Goal: Task Accomplishment & Management: Manage account settings

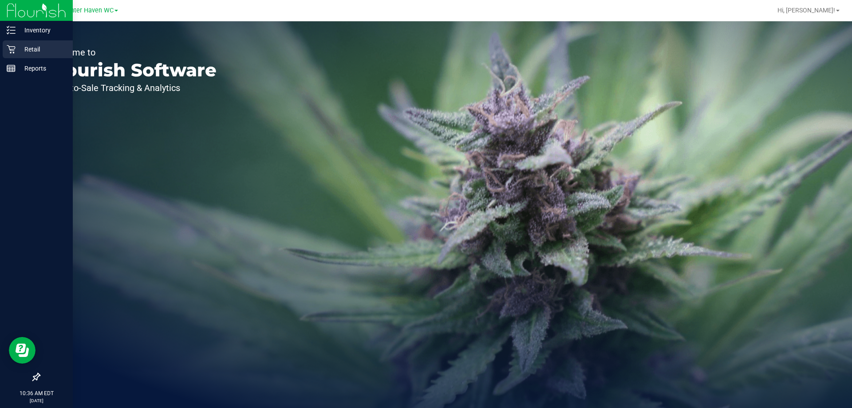
click at [36, 47] on p "Retail" at bounding box center [42, 49] width 53 height 11
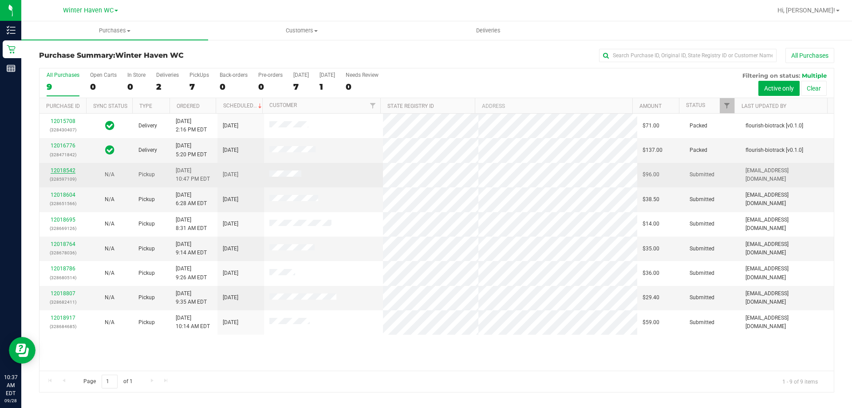
click at [64, 172] on link "12018542" at bounding box center [63, 170] width 25 height 6
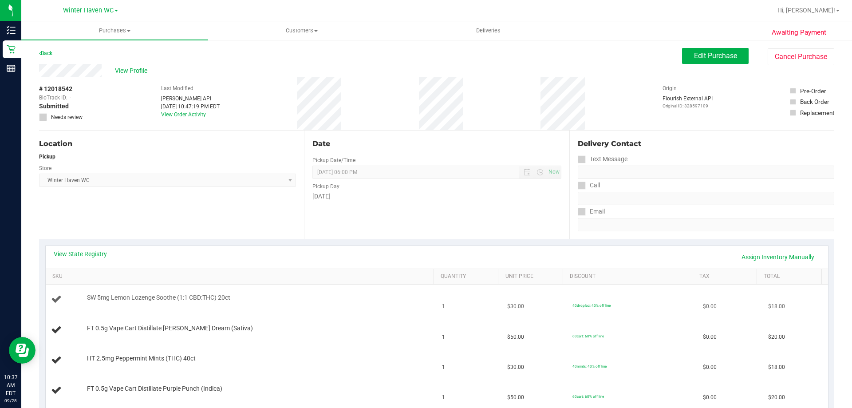
scroll to position [89, 0]
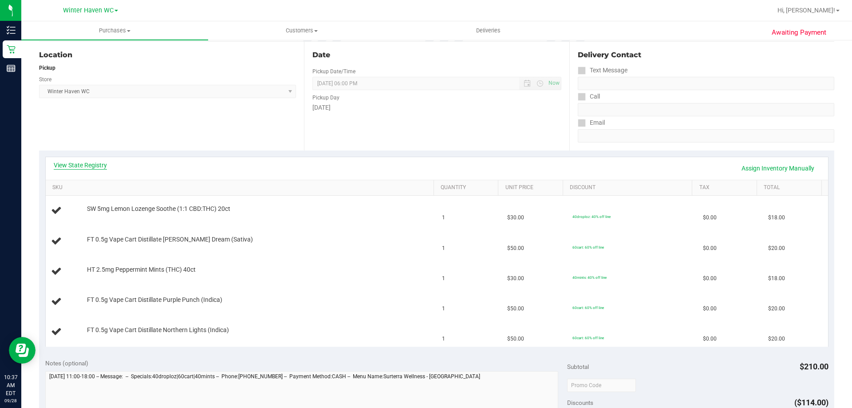
click at [85, 163] on link "View State Registry" at bounding box center [80, 165] width 53 height 9
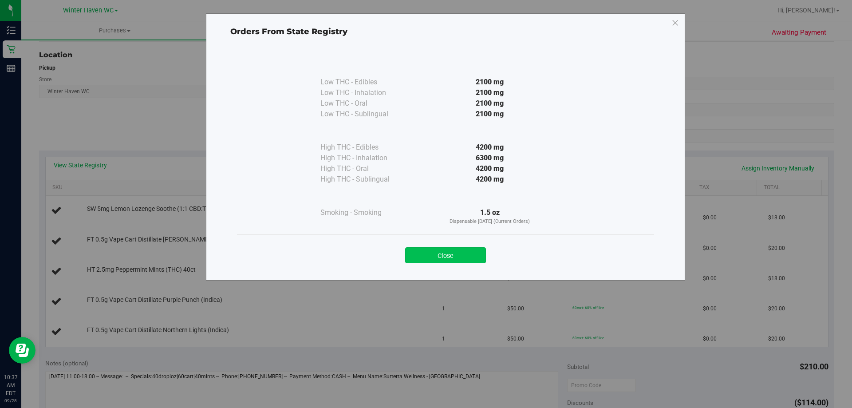
click at [426, 254] on button "Close" at bounding box center [445, 255] width 81 height 16
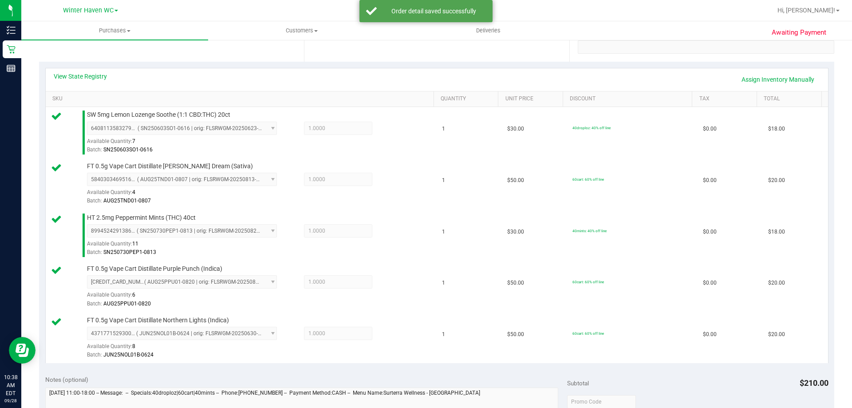
scroll to position [488, 0]
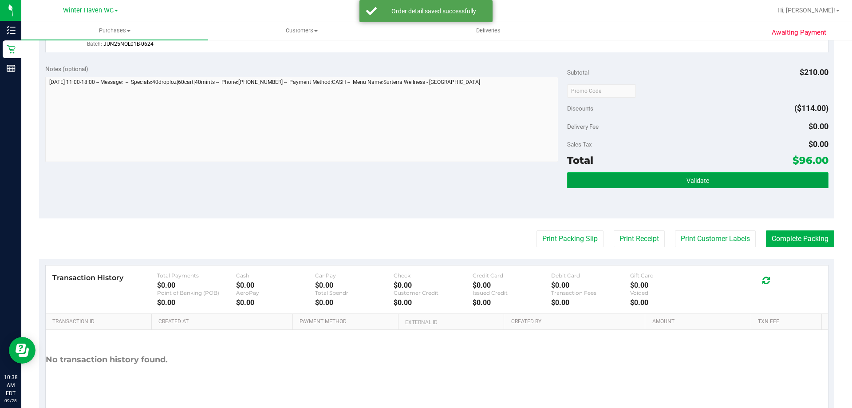
click at [749, 177] on button "Validate" at bounding box center [697, 180] width 261 height 16
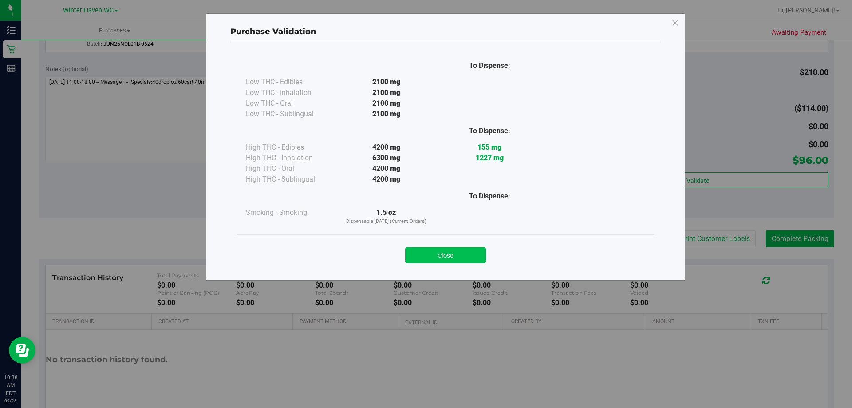
click at [451, 254] on button "Close" at bounding box center [445, 255] width 81 height 16
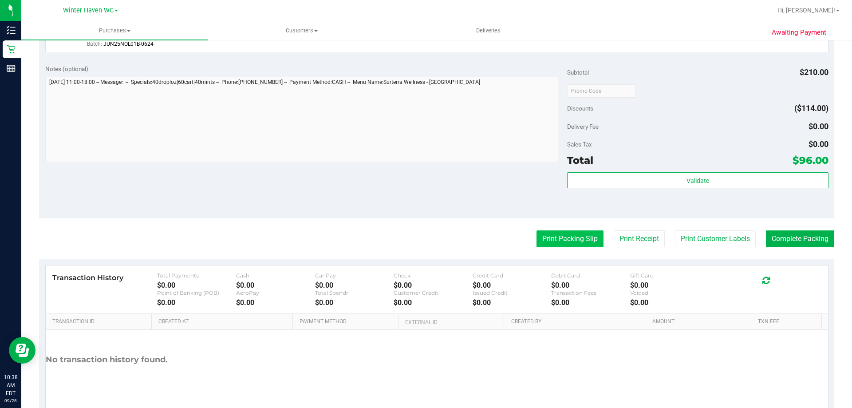
click at [565, 239] on button "Print Packing Slip" at bounding box center [570, 238] width 67 height 17
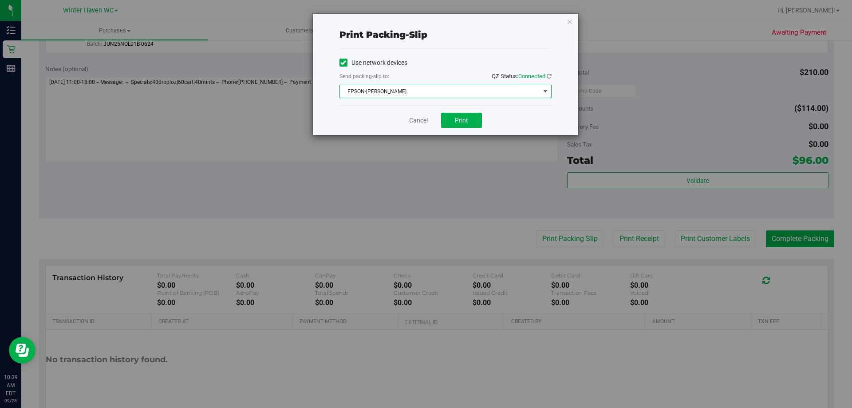
click at [446, 90] on span "EPSON-[PERSON_NAME]" at bounding box center [440, 91] width 200 height 12
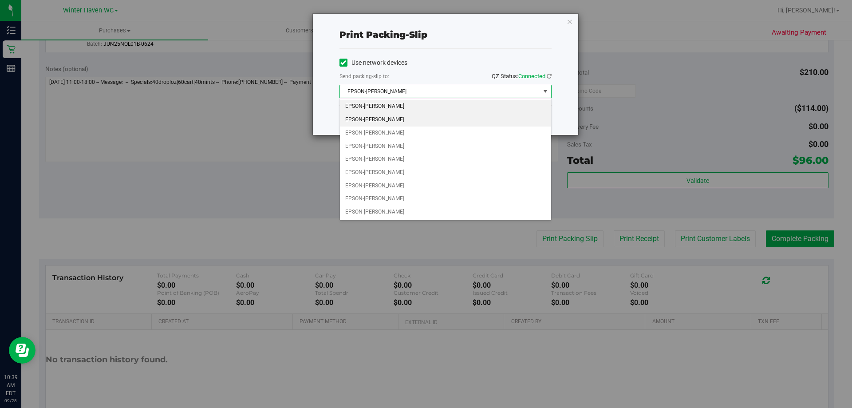
click at [408, 118] on li "EPSON-[PERSON_NAME]" at bounding box center [445, 119] width 211 height 13
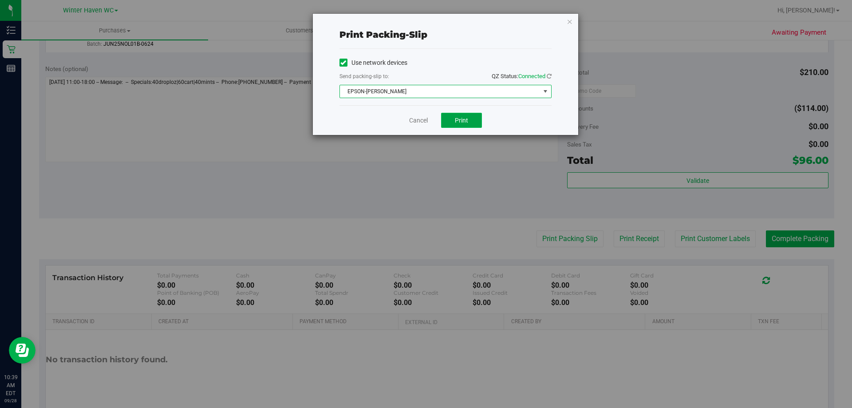
click at [470, 118] on button "Print" at bounding box center [461, 120] width 41 height 15
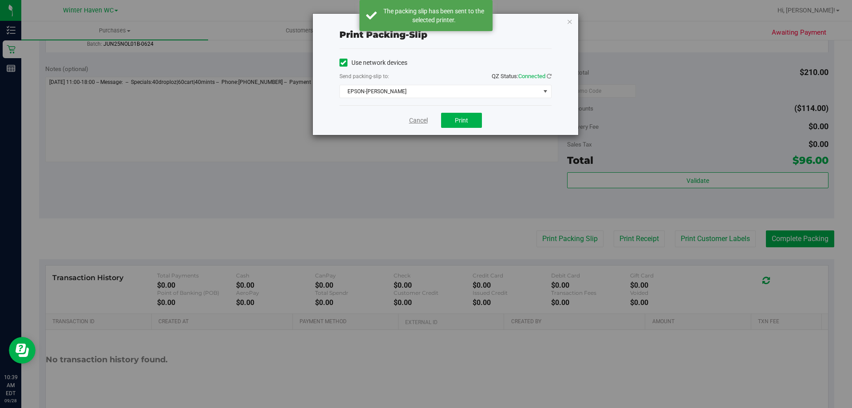
click at [417, 120] on link "Cancel" at bounding box center [418, 120] width 19 height 9
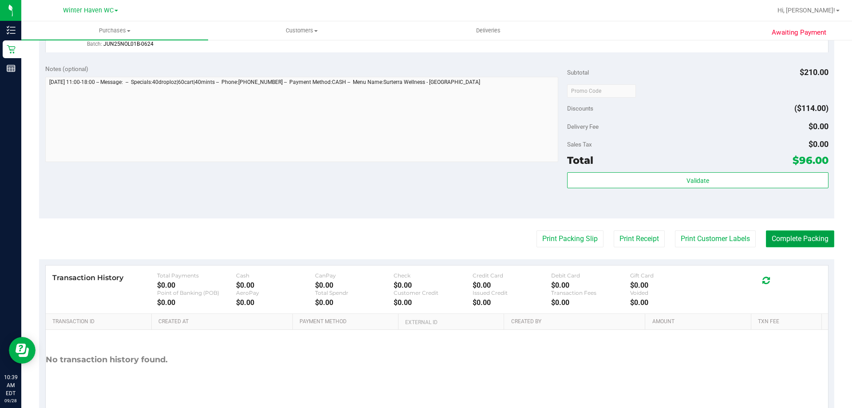
click at [798, 241] on button "Complete Packing" at bounding box center [800, 238] width 68 height 17
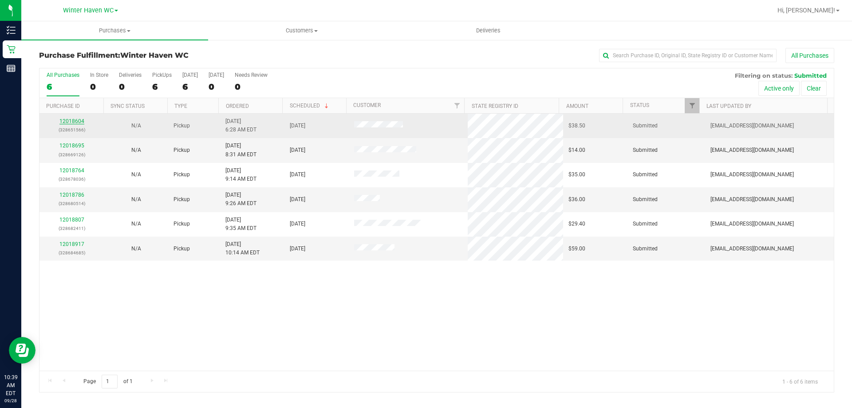
click at [71, 121] on link "12018604" at bounding box center [71, 121] width 25 height 6
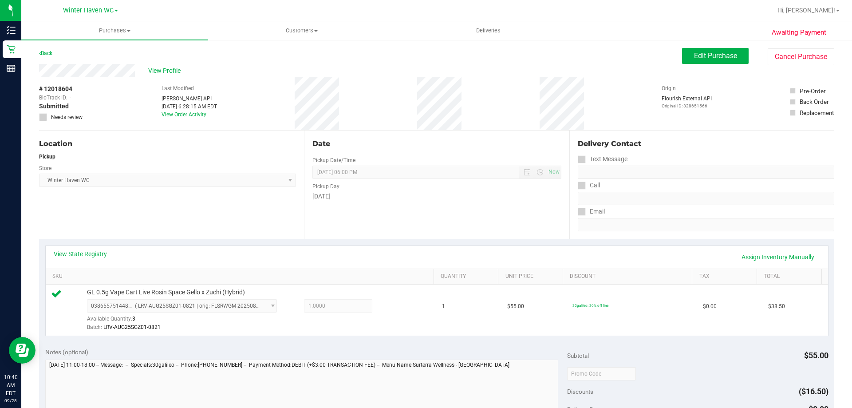
scroll to position [311, 0]
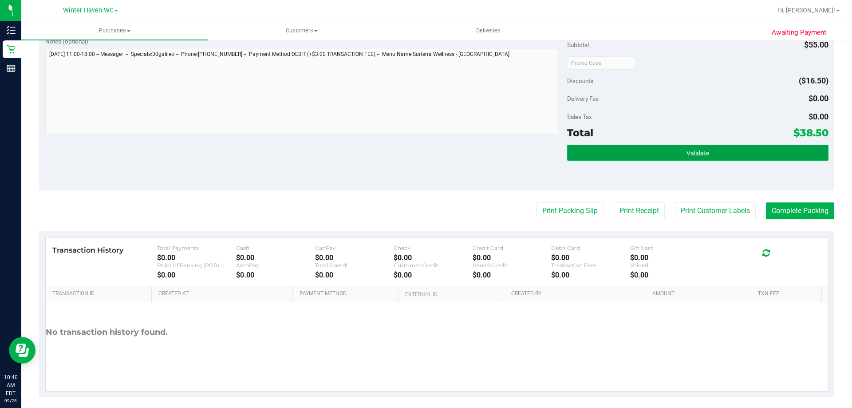
click at [719, 153] on button "Validate" at bounding box center [697, 153] width 261 height 16
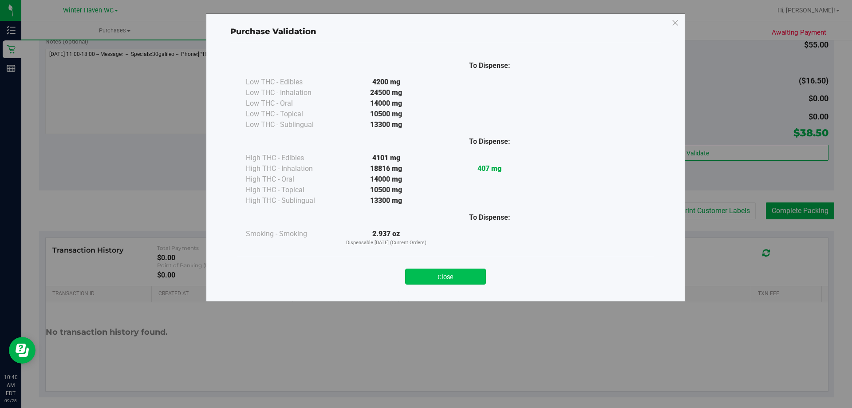
click at [458, 276] on button "Close" at bounding box center [445, 277] width 81 height 16
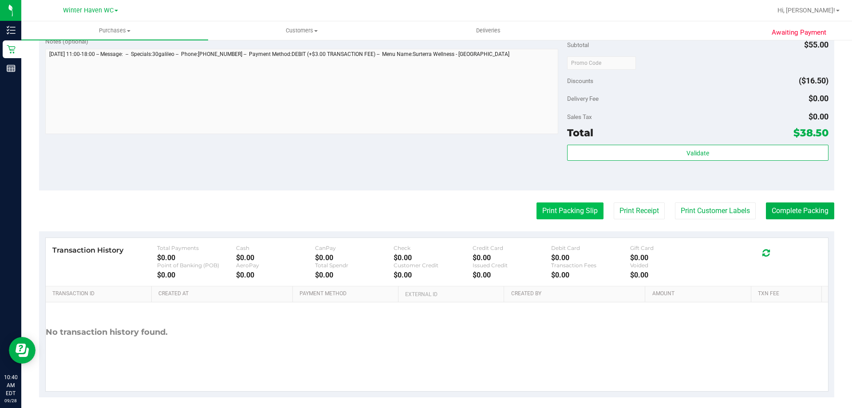
click at [550, 208] on button "Print Packing Slip" at bounding box center [570, 210] width 67 height 17
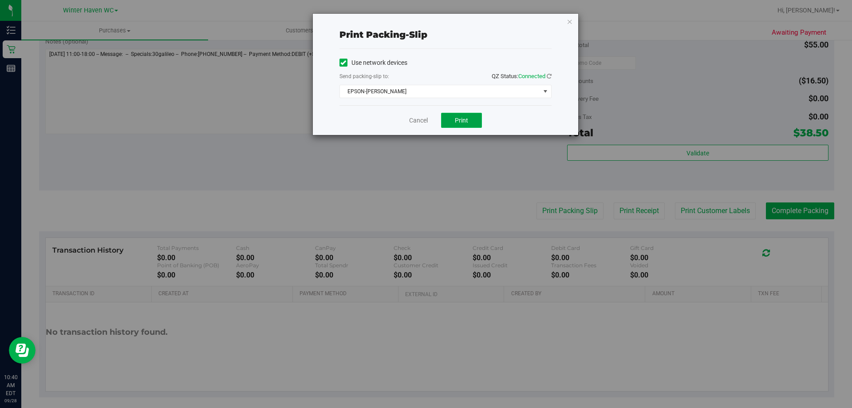
click at [472, 119] on button "Print" at bounding box center [461, 120] width 41 height 15
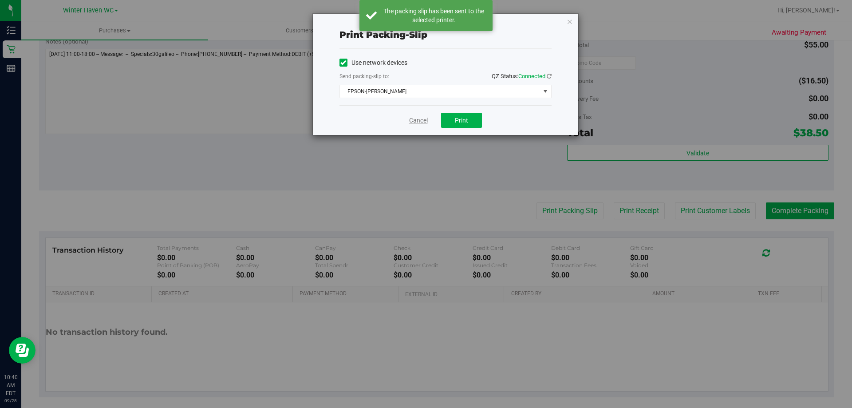
click at [414, 121] on link "Cancel" at bounding box center [418, 120] width 19 height 9
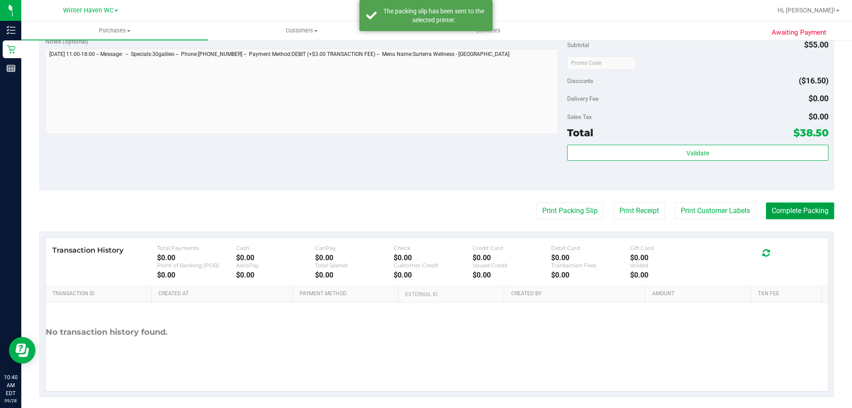
click at [807, 210] on button "Complete Packing" at bounding box center [800, 210] width 68 height 17
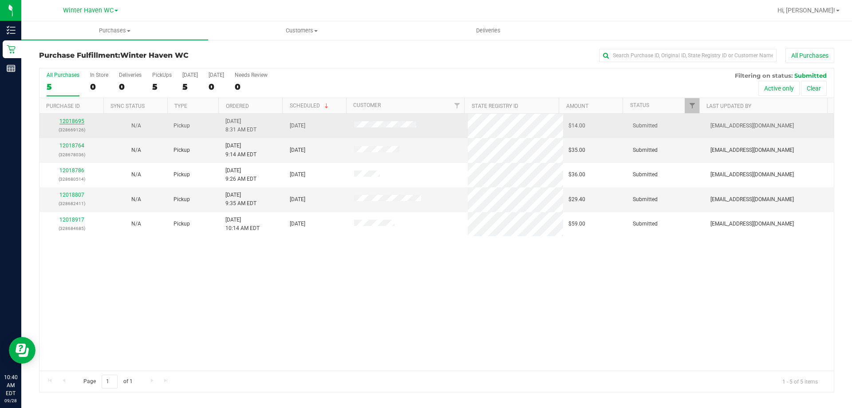
click at [72, 120] on link "12018695" at bounding box center [71, 121] width 25 height 6
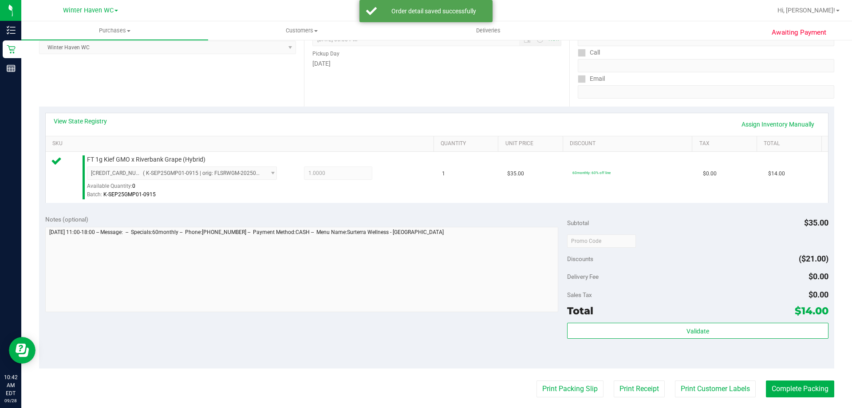
scroll to position [133, 0]
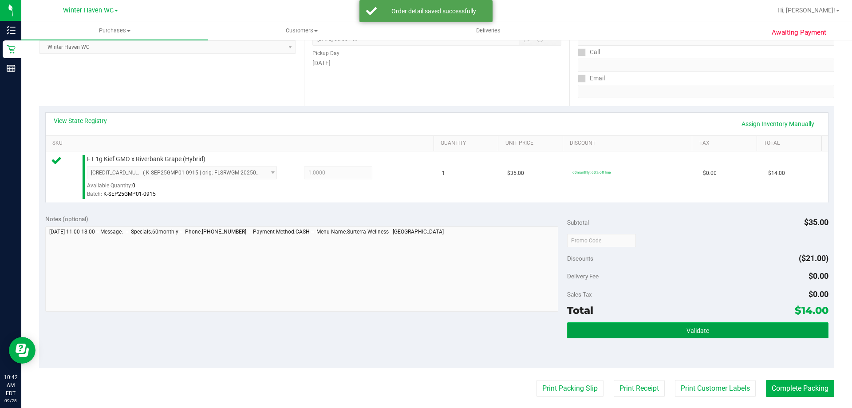
click at [717, 335] on button "Validate" at bounding box center [697, 330] width 261 height 16
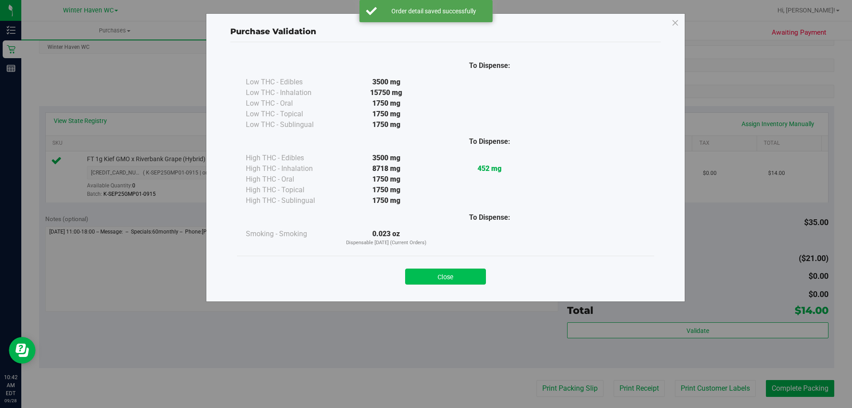
click at [446, 272] on button "Close" at bounding box center [445, 277] width 81 height 16
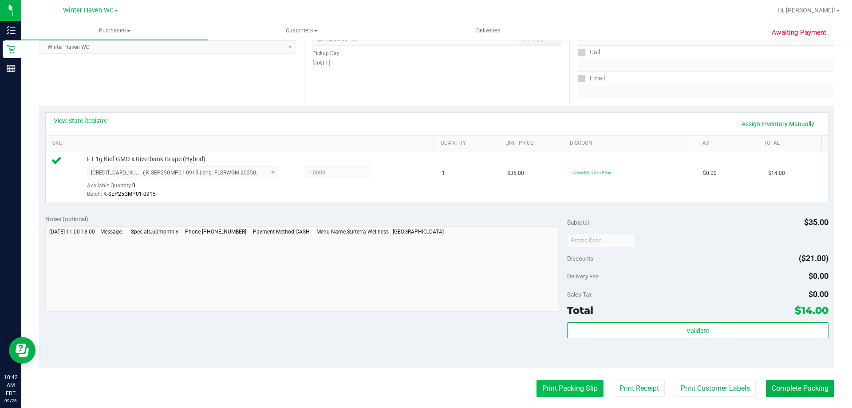
click at [565, 387] on button "Print Packing Slip" at bounding box center [570, 388] width 67 height 17
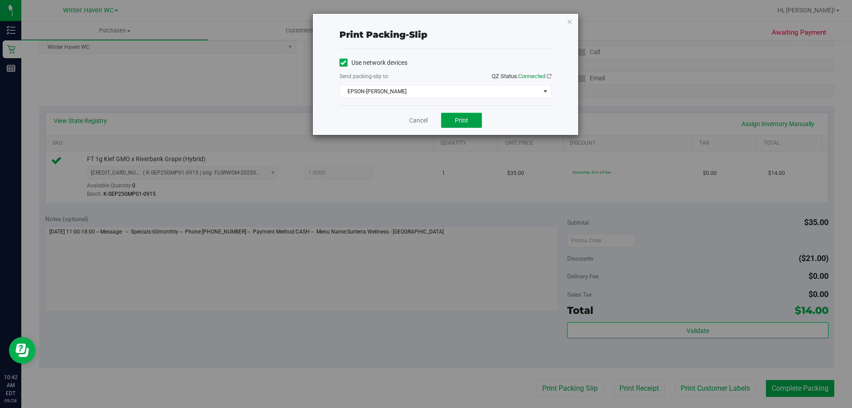
click at [450, 117] on button "Print" at bounding box center [461, 120] width 41 height 15
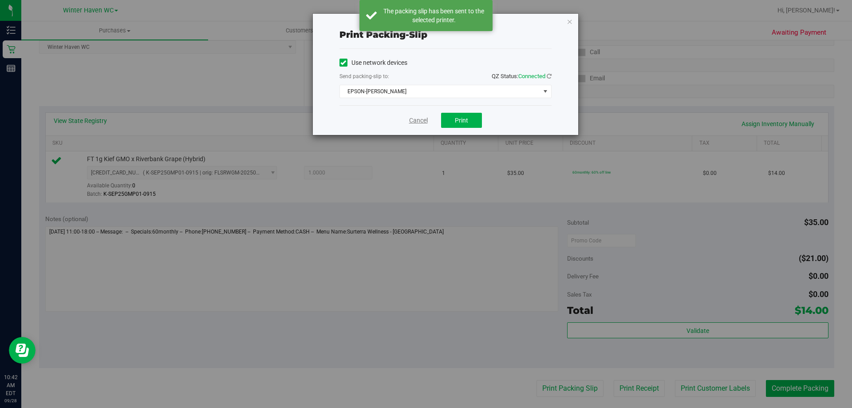
click at [417, 119] on link "Cancel" at bounding box center [418, 120] width 19 height 9
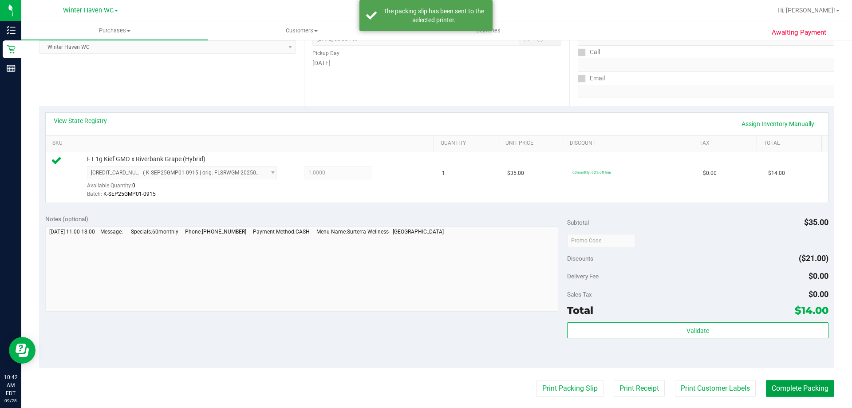
click at [813, 387] on button "Complete Packing" at bounding box center [800, 388] width 68 height 17
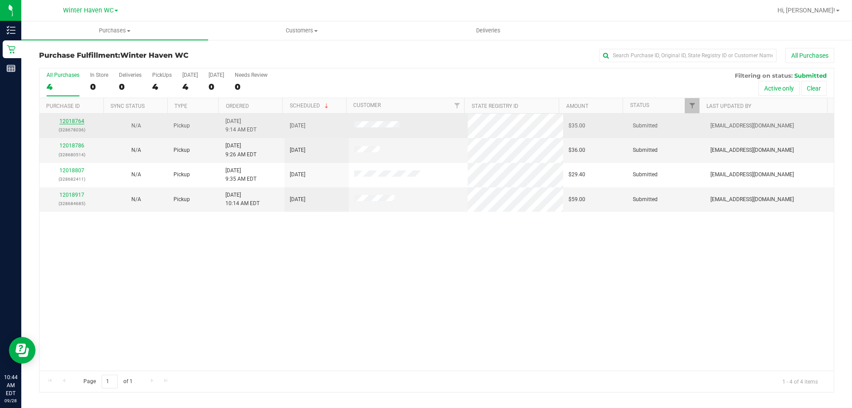
click at [71, 120] on link "12018764" at bounding box center [71, 121] width 25 height 6
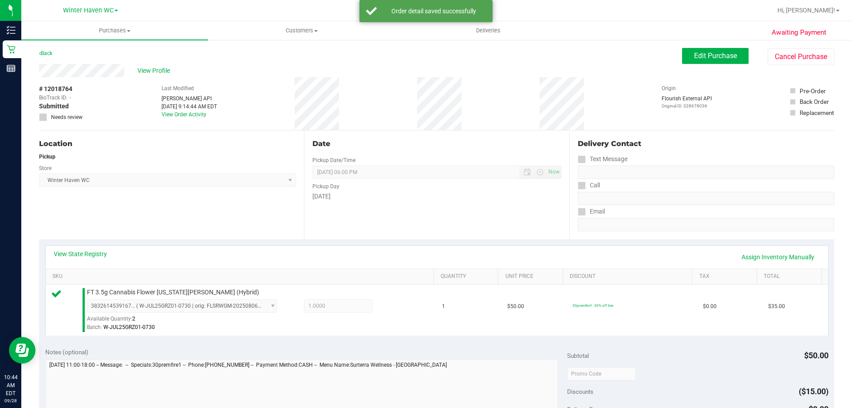
scroll to position [133, 0]
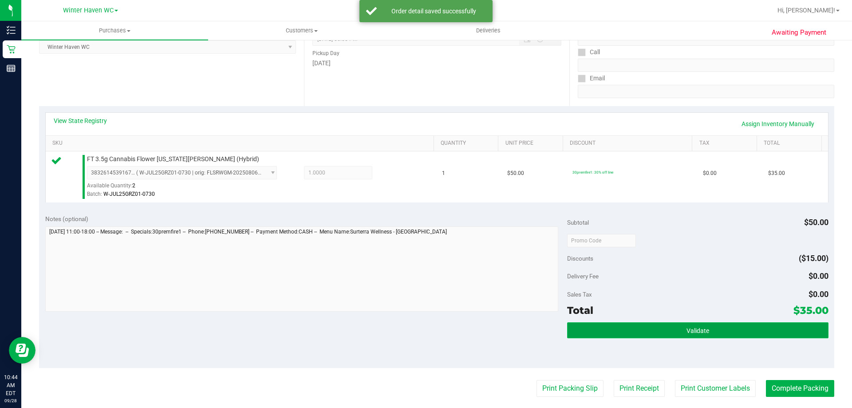
click at [718, 333] on button "Validate" at bounding box center [697, 330] width 261 height 16
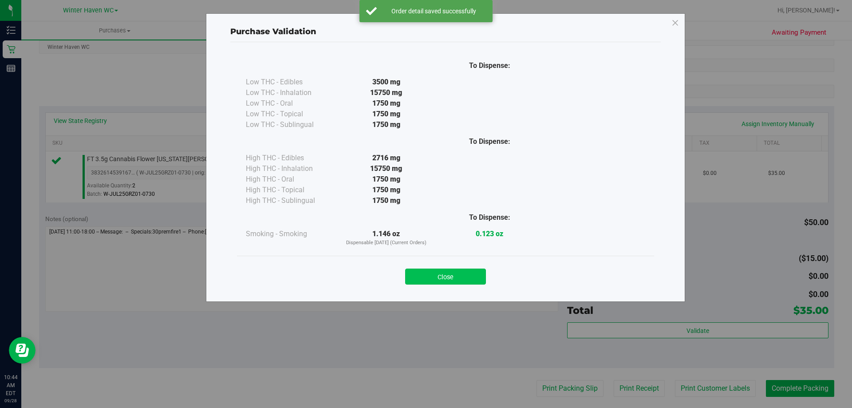
click at [451, 271] on button "Close" at bounding box center [445, 277] width 81 height 16
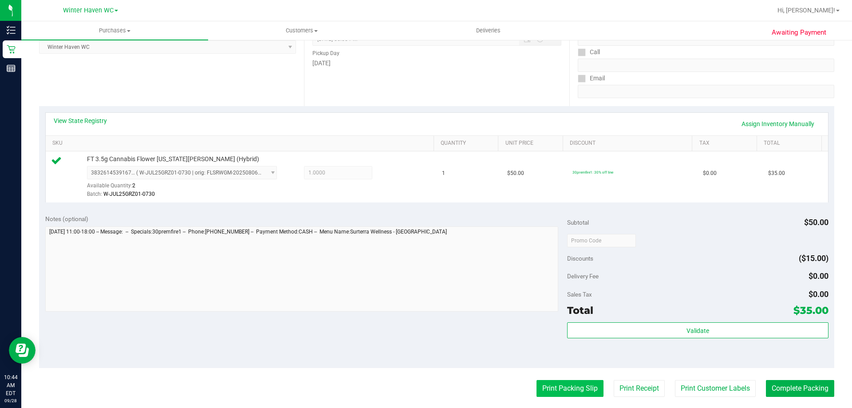
click at [554, 389] on button "Print Packing Slip" at bounding box center [570, 388] width 67 height 17
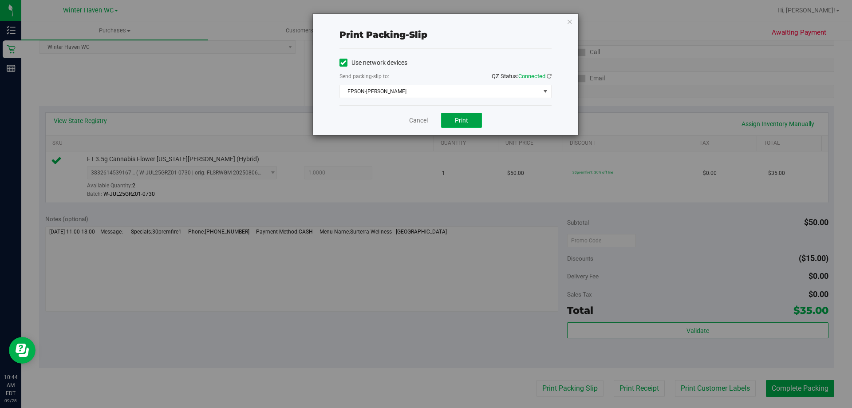
click at [456, 118] on span "Print" at bounding box center [461, 120] width 13 height 7
click at [412, 122] on link "Cancel" at bounding box center [418, 120] width 19 height 9
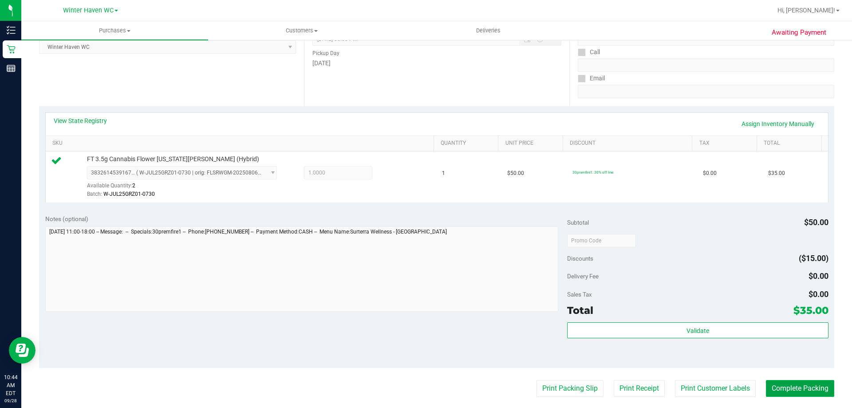
click at [799, 390] on button "Complete Packing" at bounding box center [800, 388] width 68 height 17
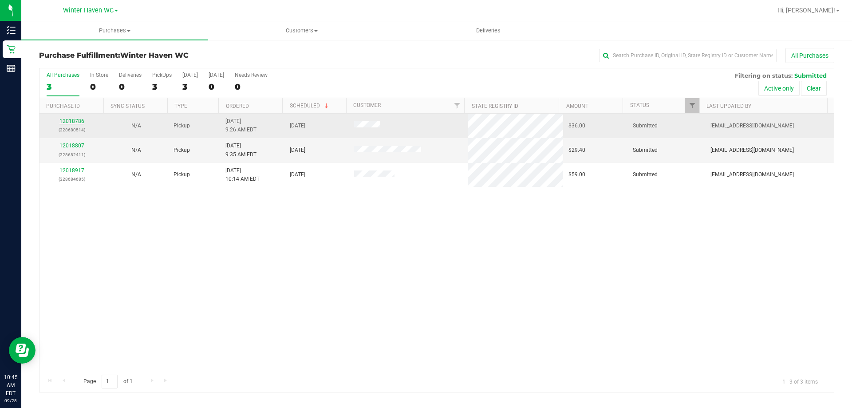
click at [72, 122] on link "12018786" at bounding box center [71, 121] width 25 height 6
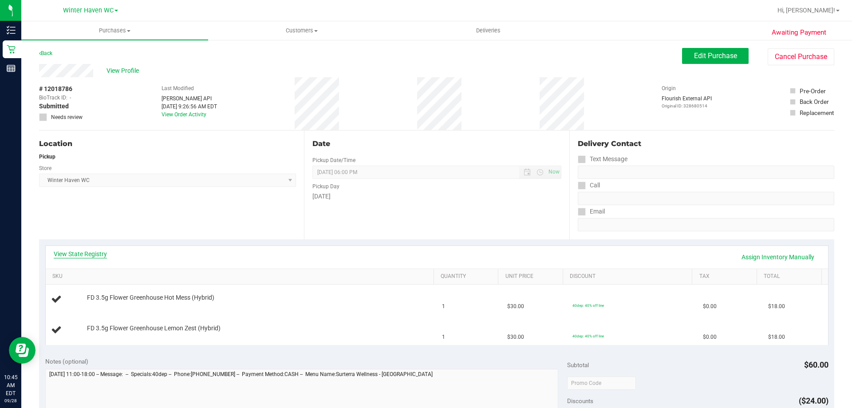
click at [82, 254] on link "View State Registry" at bounding box center [80, 253] width 53 height 9
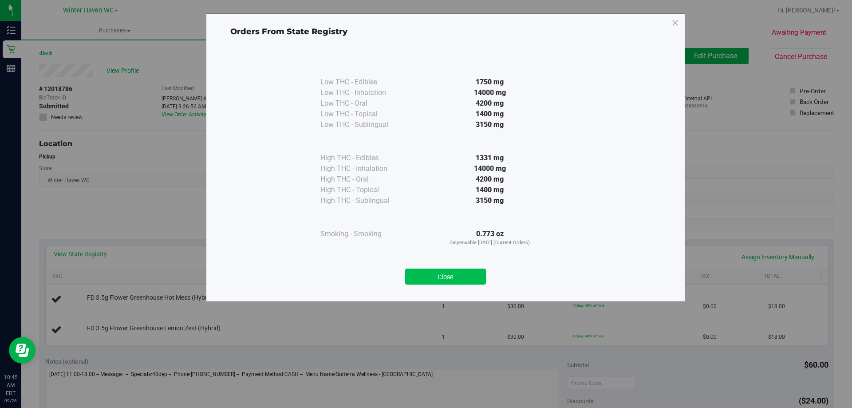
click at [472, 278] on button "Close" at bounding box center [445, 277] width 81 height 16
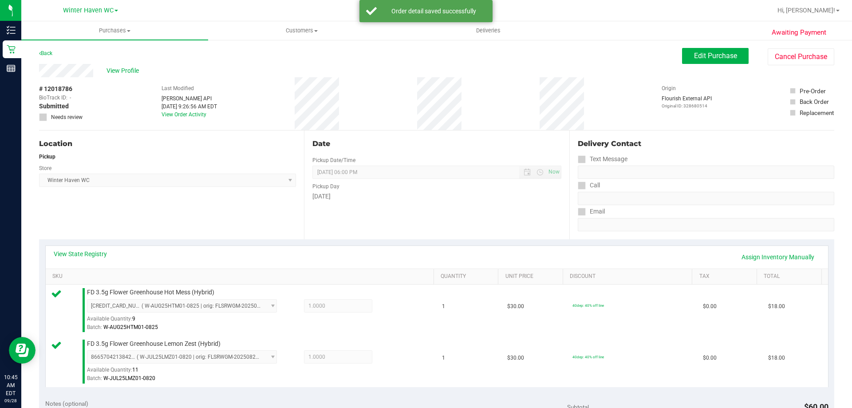
scroll to position [133, 0]
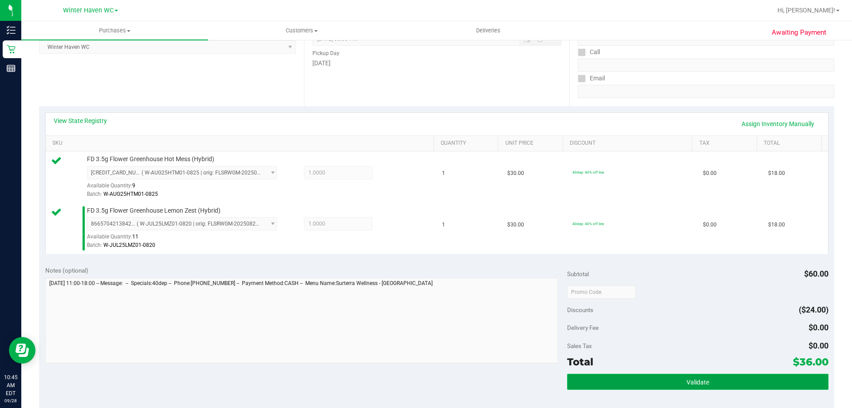
click at [726, 383] on button "Validate" at bounding box center [697, 382] width 261 height 16
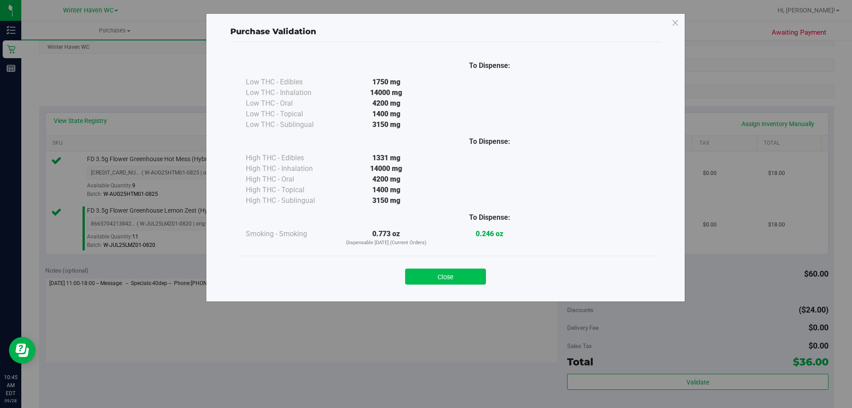
click at [462, 275] on button "Close" at bounding box center [445, 277] width 81 height 16
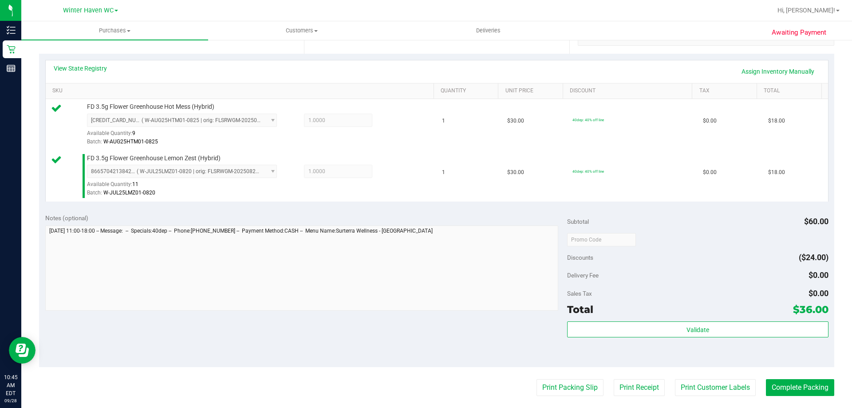
scroll to position [355, 0]
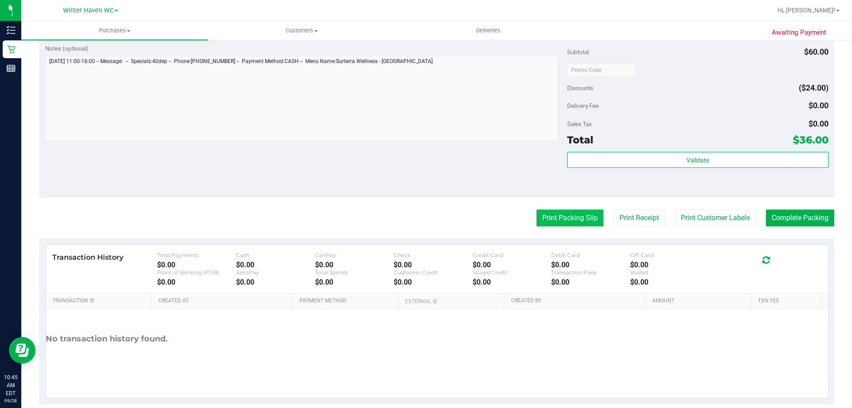
click at [562, 217] on button "Print Packing Slip" at bounding box center [570, 217] width 67 height 17
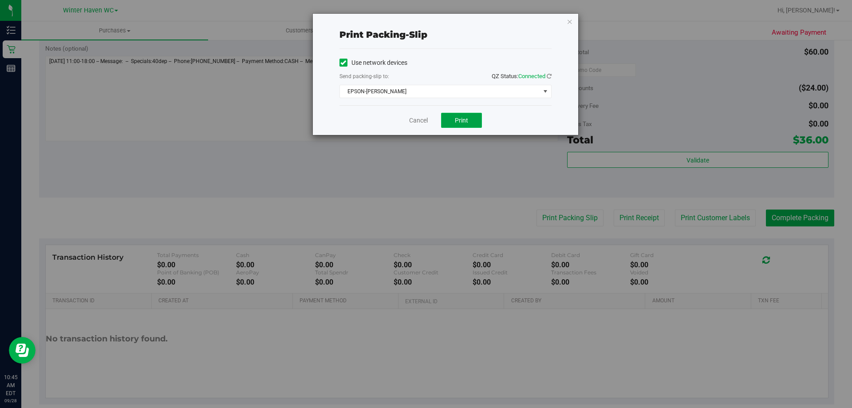
click at [445, 114] on button "Print" at bounding box center [461, 120] width 41 height 15
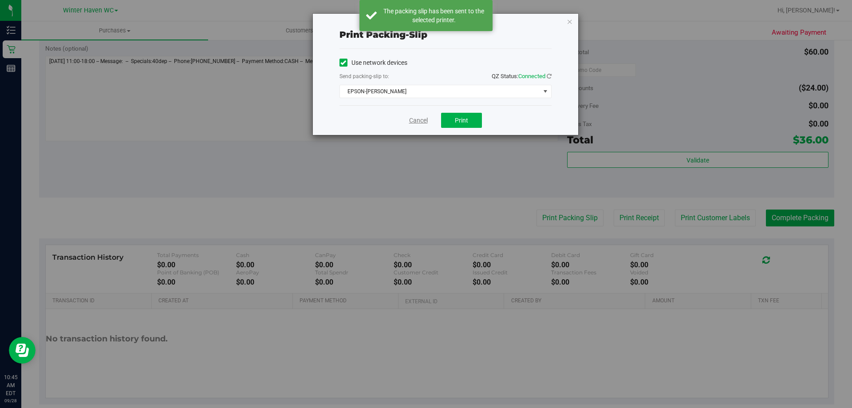
click at [422, 119] on link "Cancel" at bounding box center [418, 120] width 19 height 9
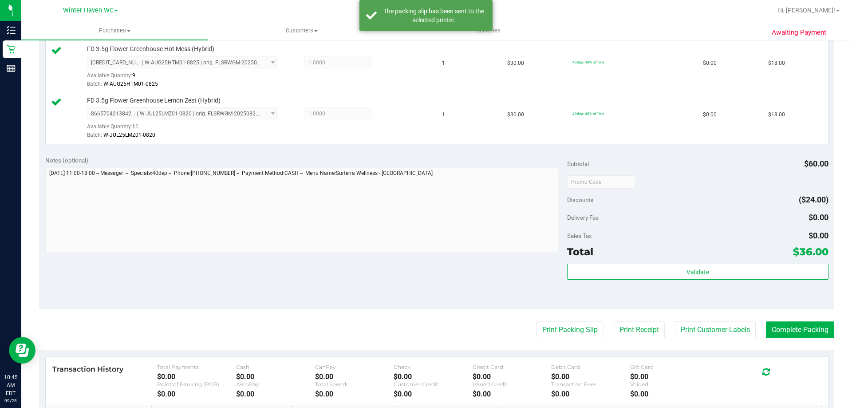
scroll to position [311, 0]
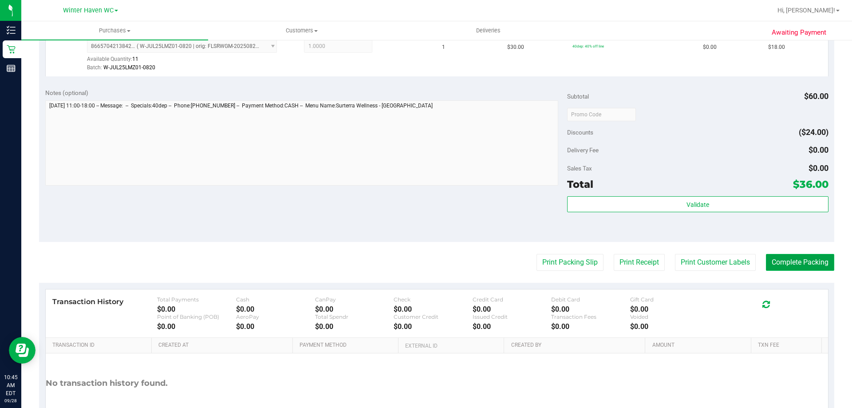
click at [791, 261] on button "Complete Packing" at bounding box center [800, 262] width 68 height 17
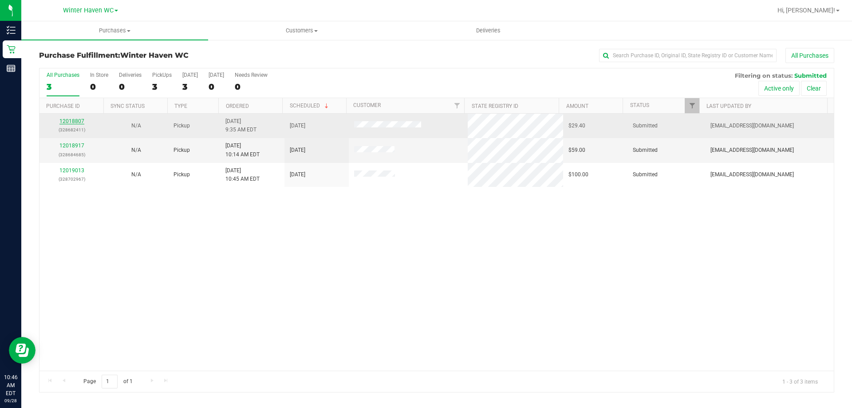
click at [71, 121] on link "12018807" at bounding box center [71, 121] width 25 height 6
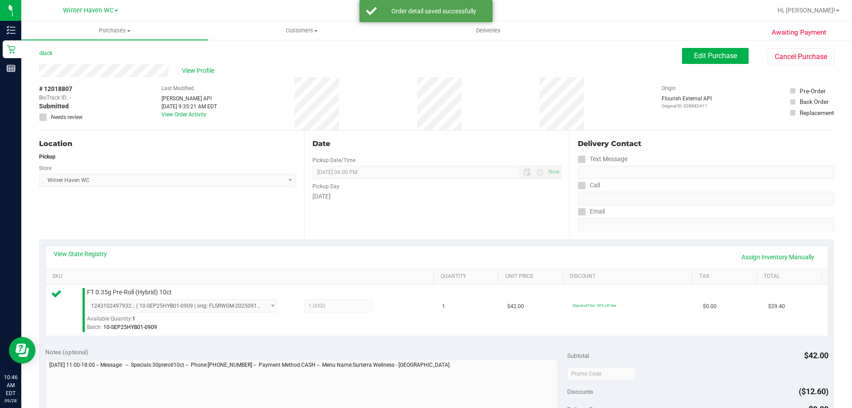
scroll to position [222, 0]
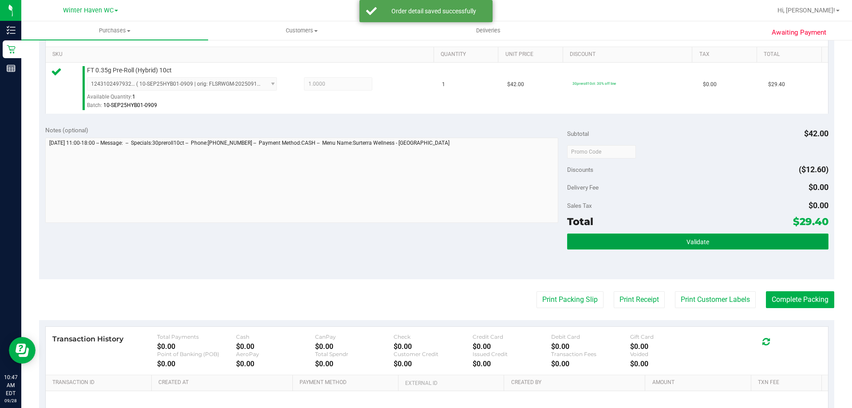
click at [787, 241] on button "Validate" at bounding box center [697, 241] width 261 height 16
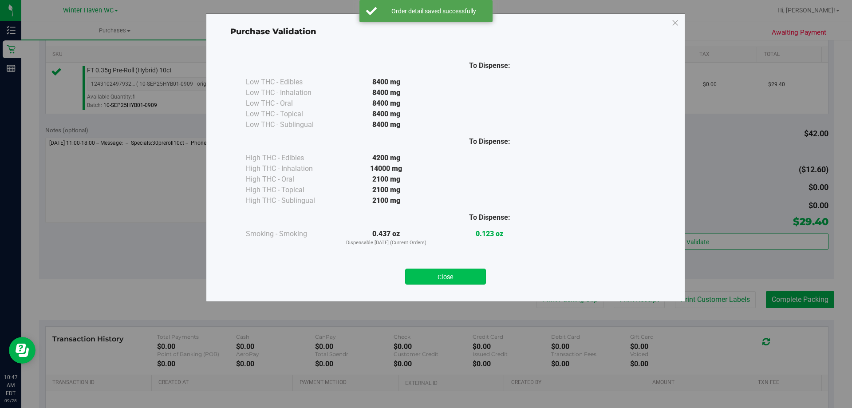
click at [466, 277] on button "Close" at bounding box center [445, 277] width 81 height 16
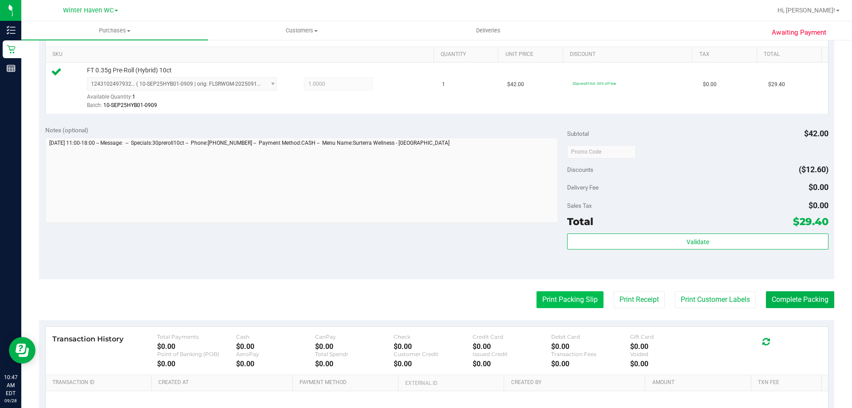
click at [585, 297] on button "Print Packing Slip" at bounding box center [570, 299] width 67 height 17
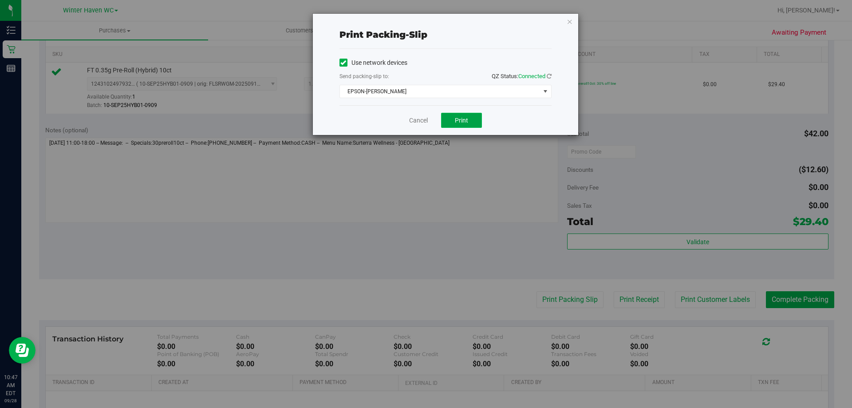
click at [464, 118] on span "Print" at bounding box center [461, 120] width 13 height 7
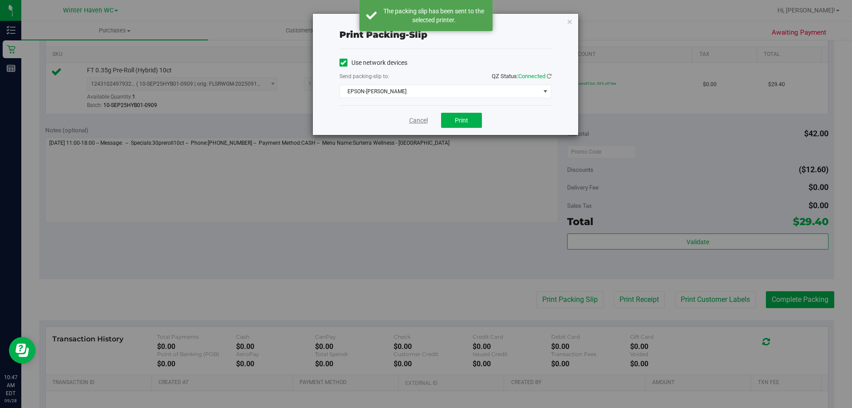
click at [417, 117] on link "Cancel" at bounding box center [418, 120] width 19 height 9
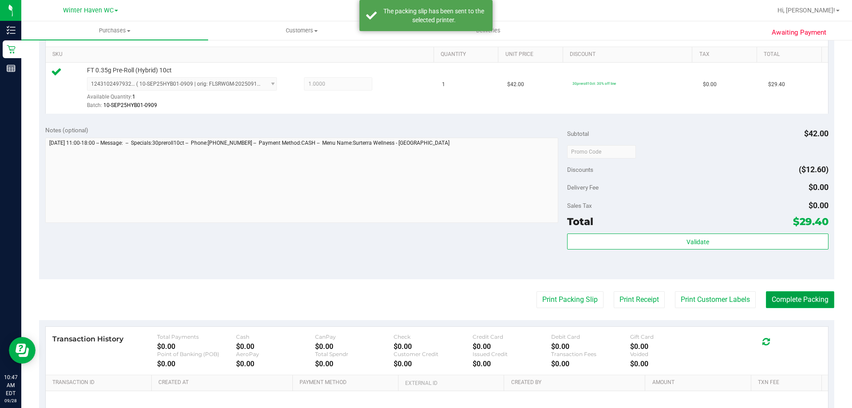
click at [816, 296] on button "Complete Packing" at bounding box center [800, 299] width 68 height 17
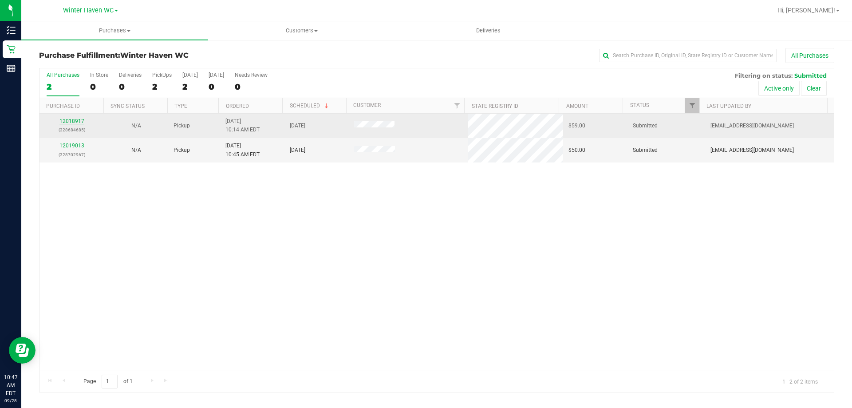
click at [77, 122] on link "12018917" at bounding box center [71, 121] width 25 height 6
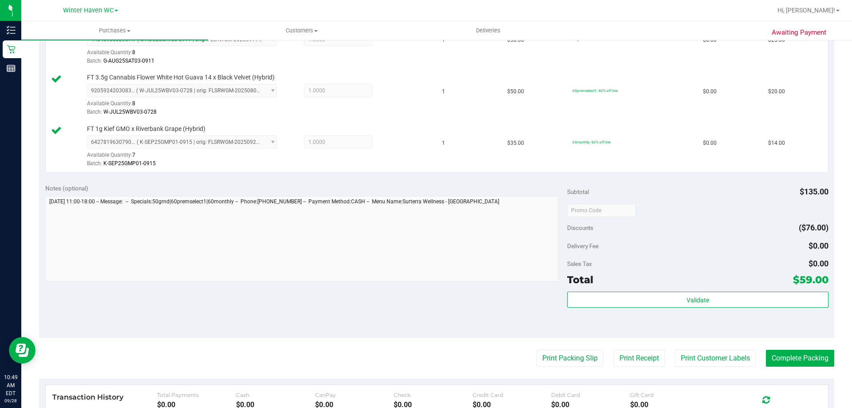
scroll to position [355, 0]
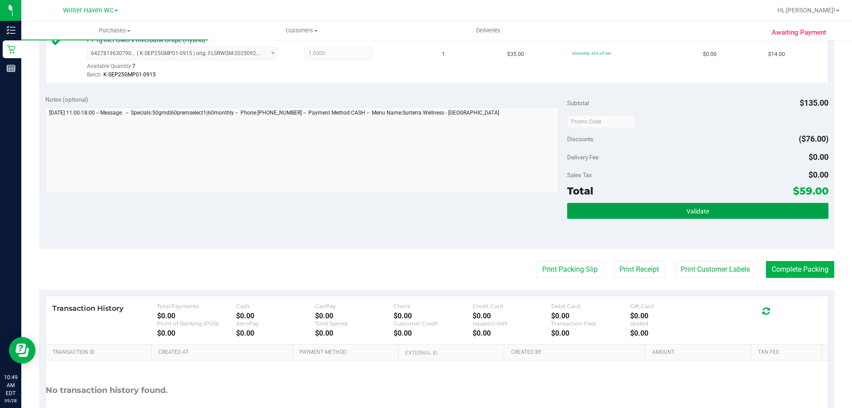
click at [731, 205] on button "Validate" at bounding box center [697, 211] width 261 height 16
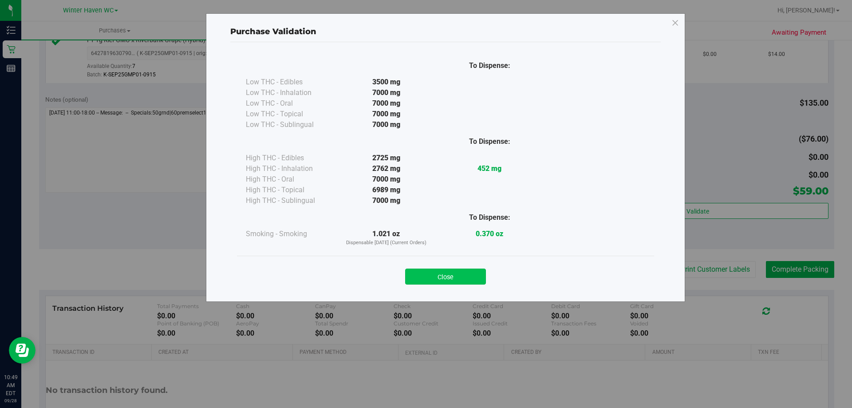
click at [438, 271] on button "Close" at bounding box center [445, 277] width 81 height 16
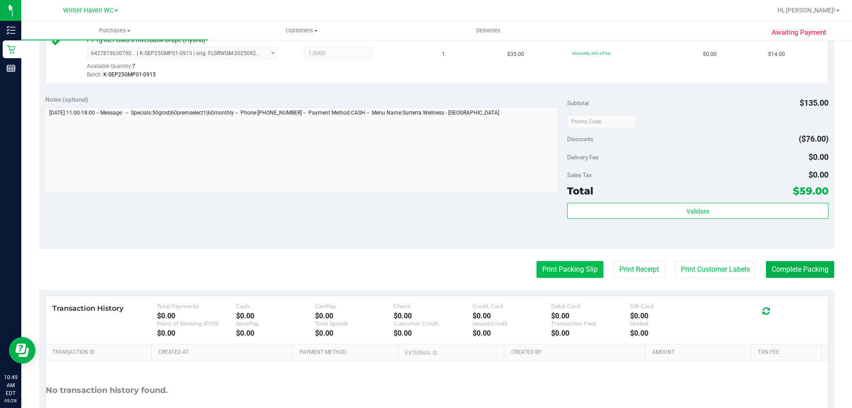
click at [549, 273] on button "Print Packing Slip" at bounding box center [570, 269] width 67 height 17
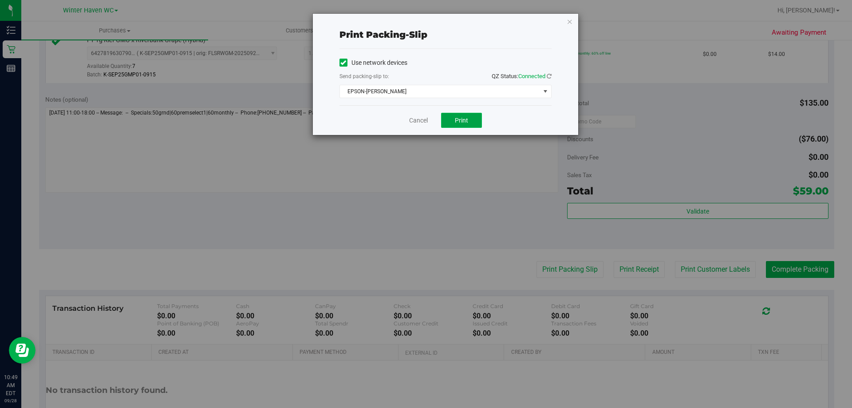
click at [466, 117] on span "Print" at bounding box center [461, 120] width 13 height 7
click at [416, 117] on link "Cancel" at bounding box center [418, 120] width 19 height 9
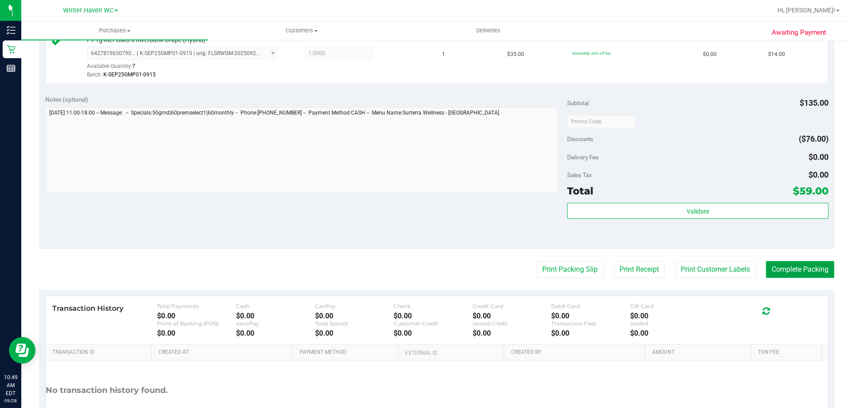
click at [809, 268] on button "Complete Packing" at bounding box center [800, 269] width 68 height 17
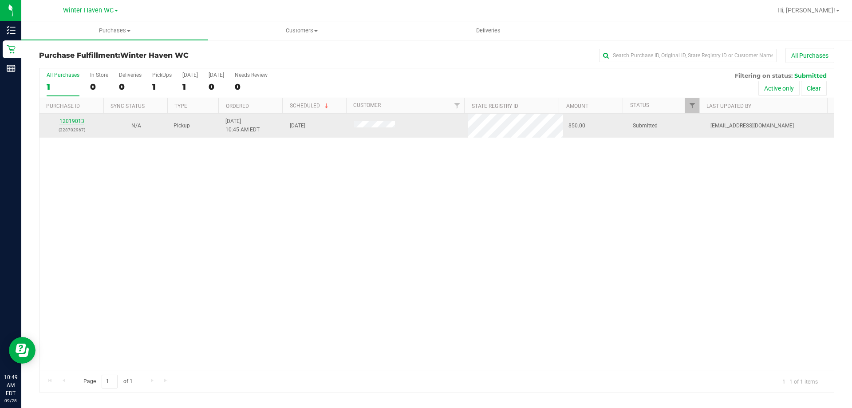
click at [76, 121] on link "12019013" at bounding box center [71, 121] width 25 height 6
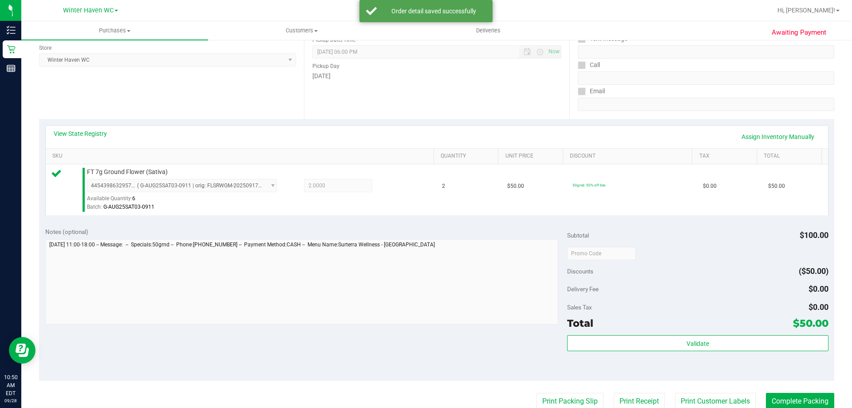
scroll to position [222, 0]
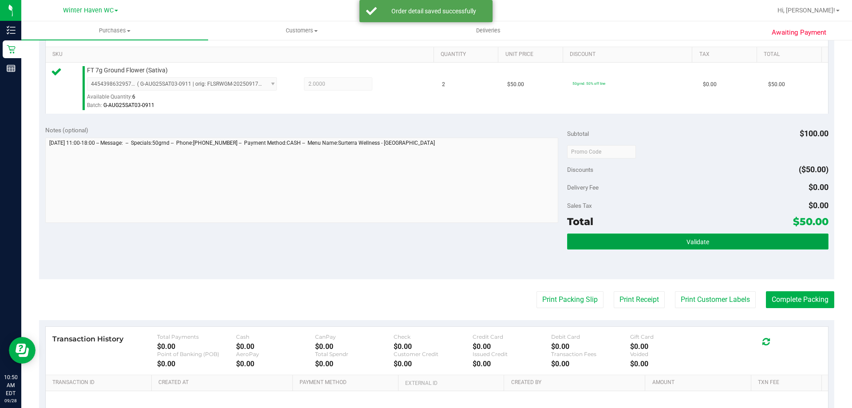
click at [711, 237] on button "Validate" at bounding box center [697, 241] width 261 height 16
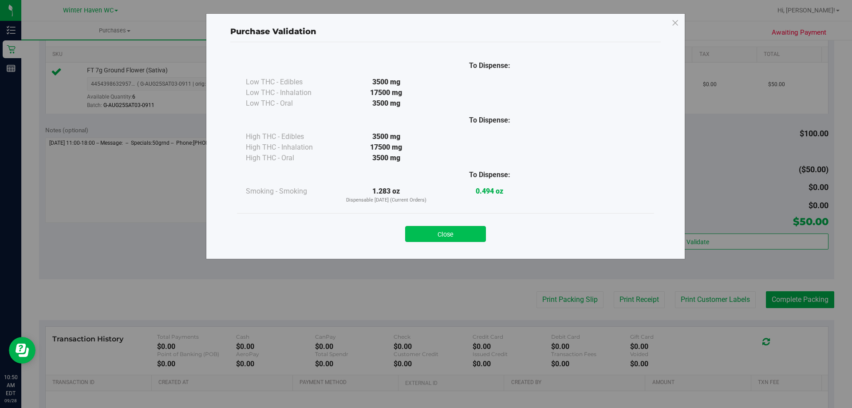
click at [465, 233] on button "Close" at bounding box center [445, 234] width 81 height 16
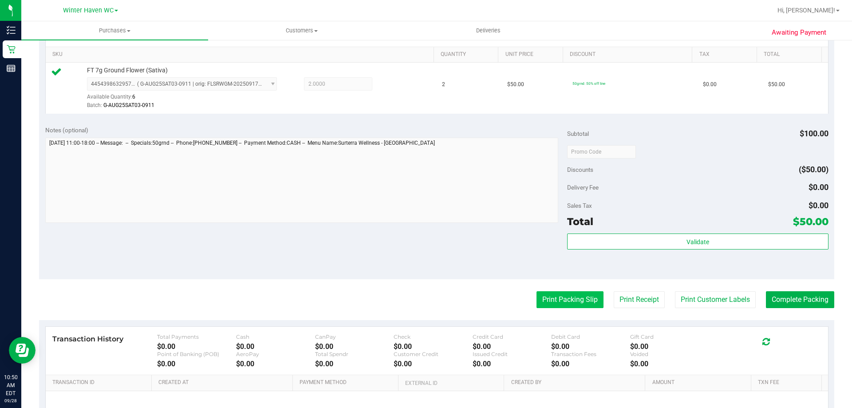
click at [564, 300] on button "Print Packing Slip" at bounding box center [570, 299] width 67 height 17
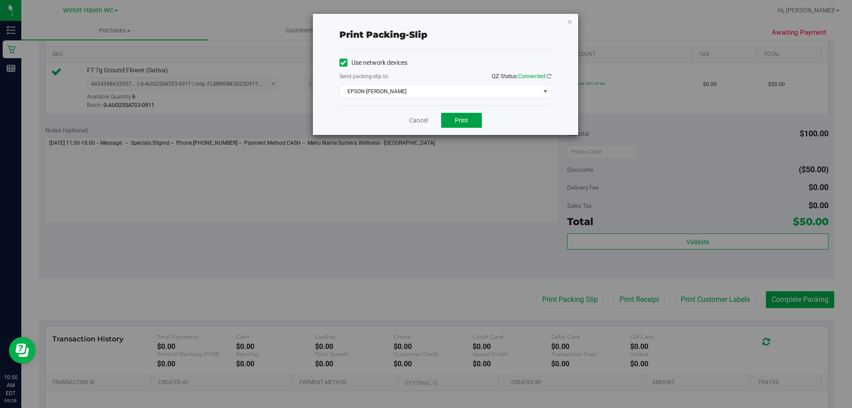
click at [465, 116] on button "Print" at bounding box center [461, 120] width 41 height 15
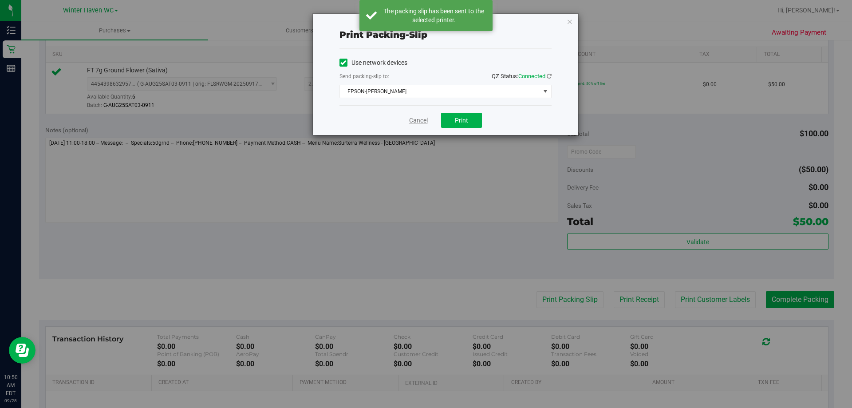
click at [417, 120] on link "Cancel" at bounding box center [418, 120] width 19 height 9
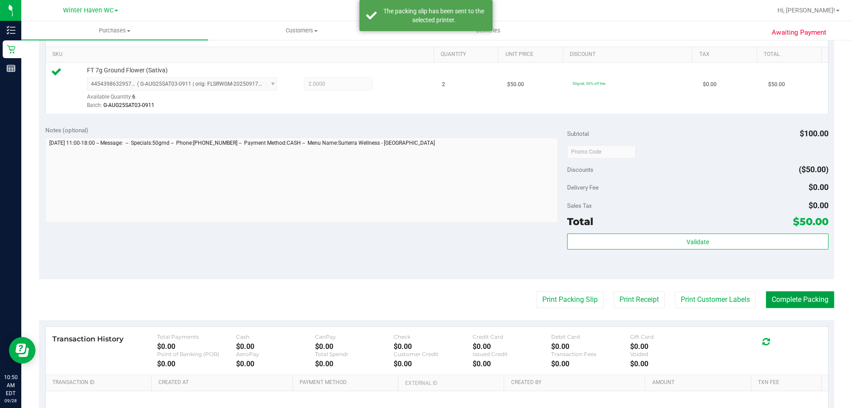
click at [796, 296] on button "Complete Packing" at bounding box center [800, 299] width 68 height 17
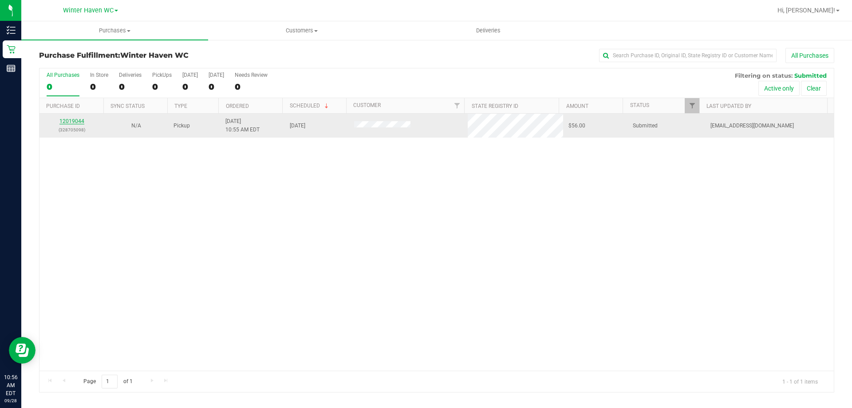
click at [71, 120] on link "12019044" at bounding box center [71, 121] width 25 height 6
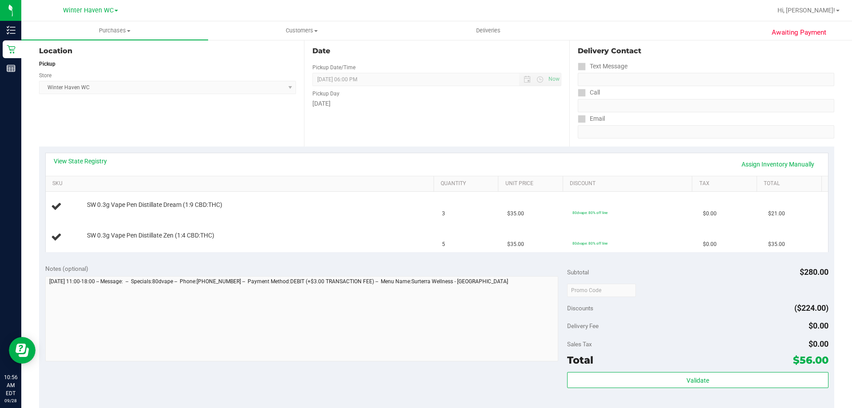
scroll to position [89, 0]
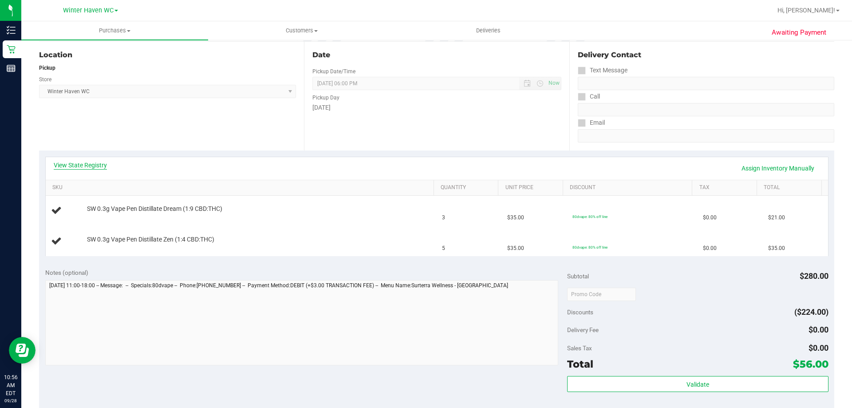
click at [102, 161] on link "View State Registry" at bounding box center [80, 165] width 53 height 9
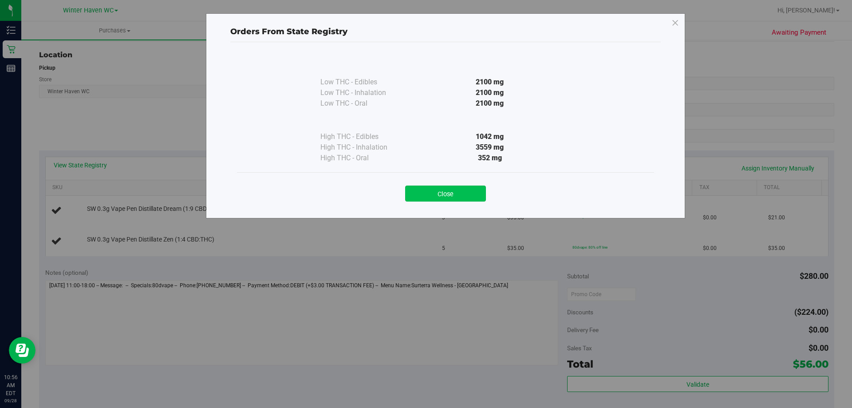
click at [446, 192] on button "Close" at bounding box center [445, 194] width 81 height 16
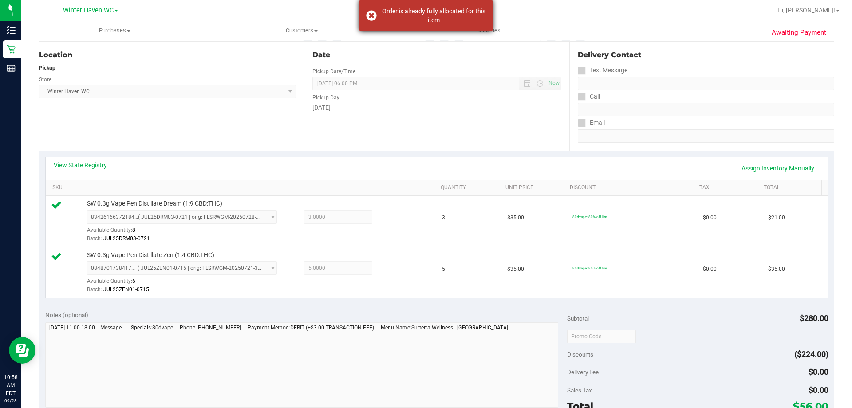
click at [372, 14] on div "Order is already fully allocated for this item" at bounding box center [426, 15] width 133 height 31
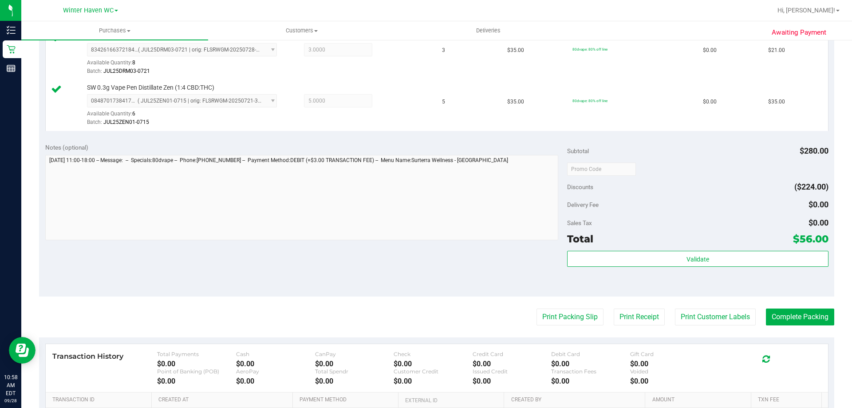
scroll to position [311, 0]
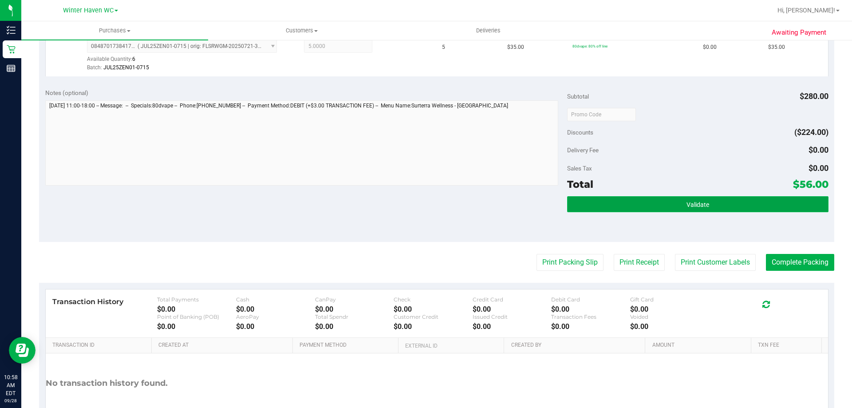
click at [693, 206] on span "Validate" at bounding box center [698, 204] width 23 height 7
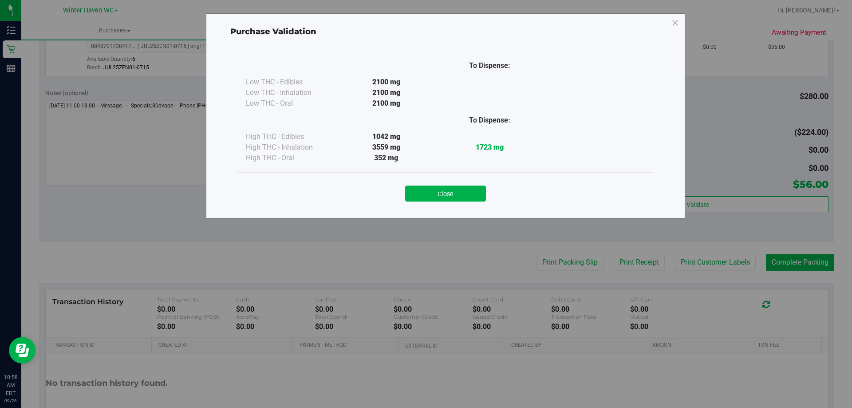
drag, startPoint x: 442, startPoint y: 190, endPoint x: 488, endPoint y: 229, distance: 59.8
click at [443, 190] on button "Close" at bounding box center [445, 194] width 81 height 16
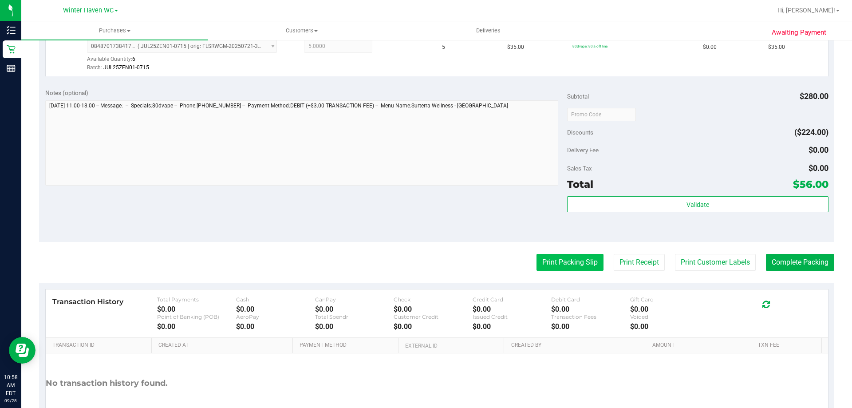
click at [549, 262] on button "Print Packing Slip" at bounding box center [570, 262] width 67 height 17
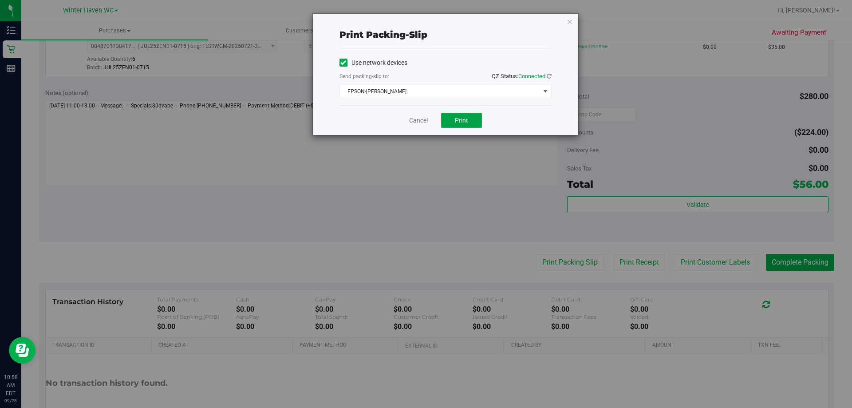
click at [460, 118] on span "Print" at bounding box center [461, 120] width 13 height 7
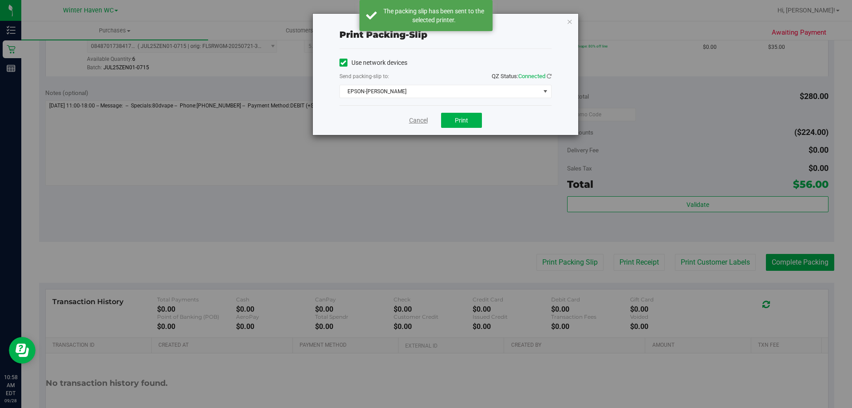
click at [414, 119] on link "Cancel" at bounding box center [418, 120] width 19 height 9
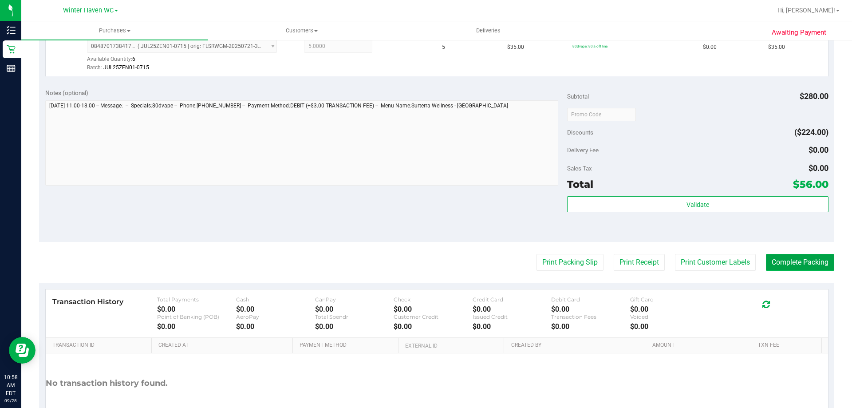
click at [802, 265] on button "Complete Packing" at bounding box center [800, 262] width 68 height 17
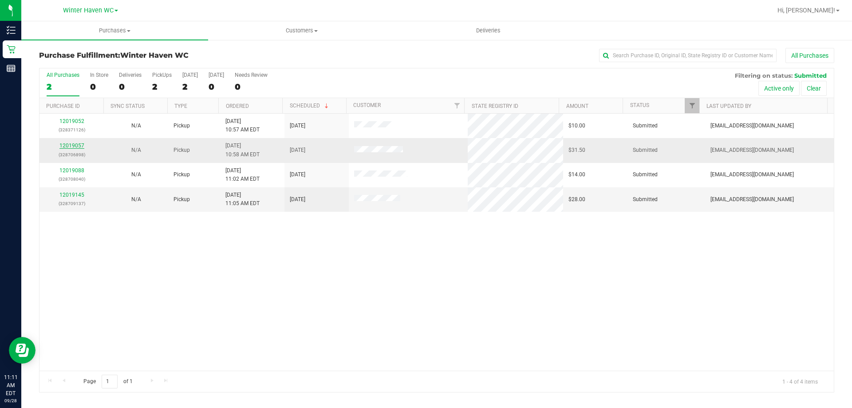
click at [66, 145] on link "12019057" at bounding box center [71, 145] width 25 height 6
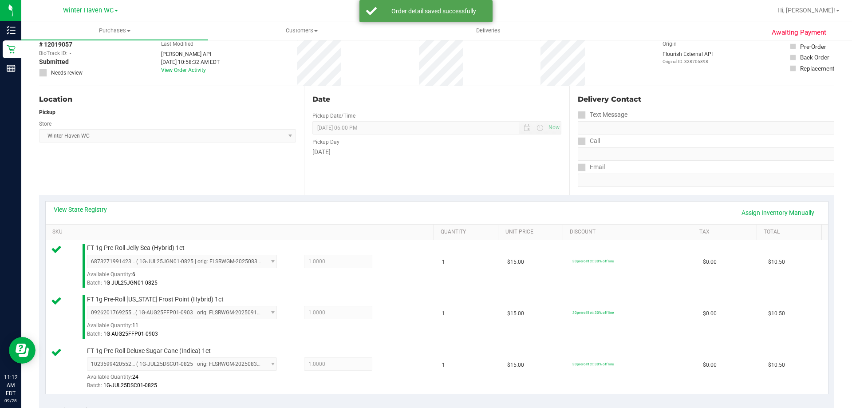
scroll to position [266, 0]
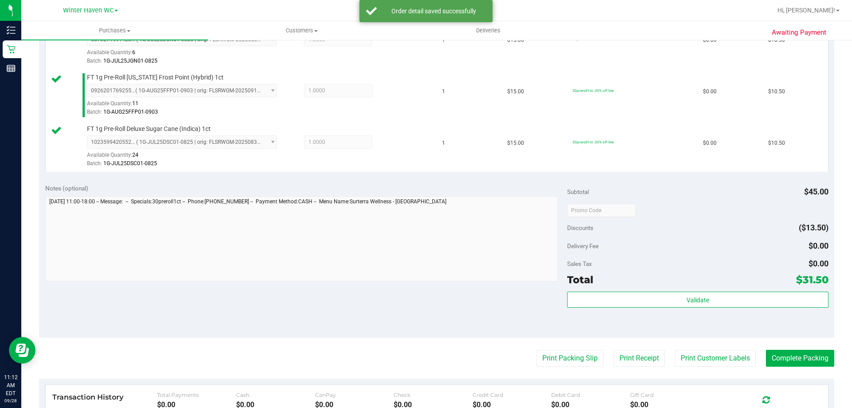
click at [682, 286] on div "Total $31.50" at bounding box center [697, 280] width 261 height 16
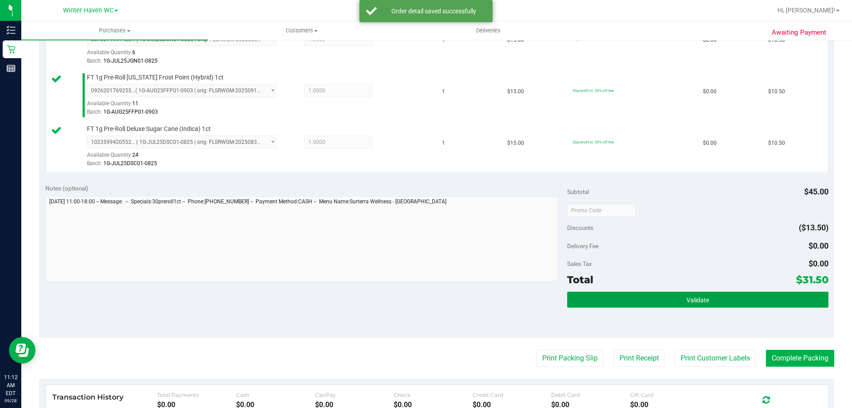
click at [689, 299] on span "Validate" at bounding box center [698, 299] width 23 height 7
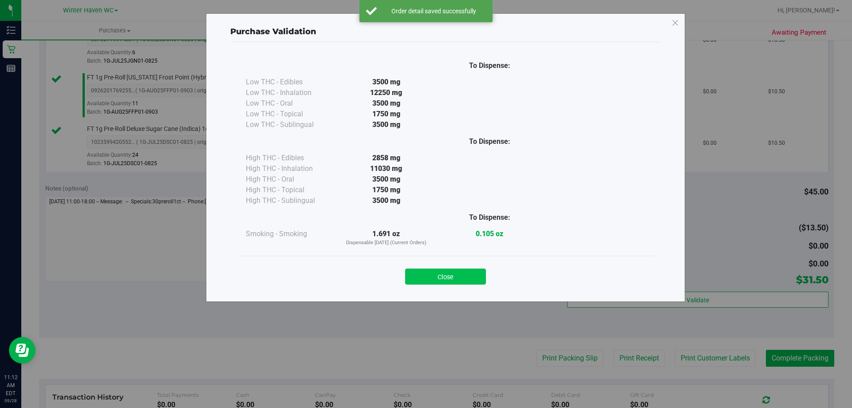
click at [453, 273] on button "Close" at bounding box center [445, 277] width 81 height 16
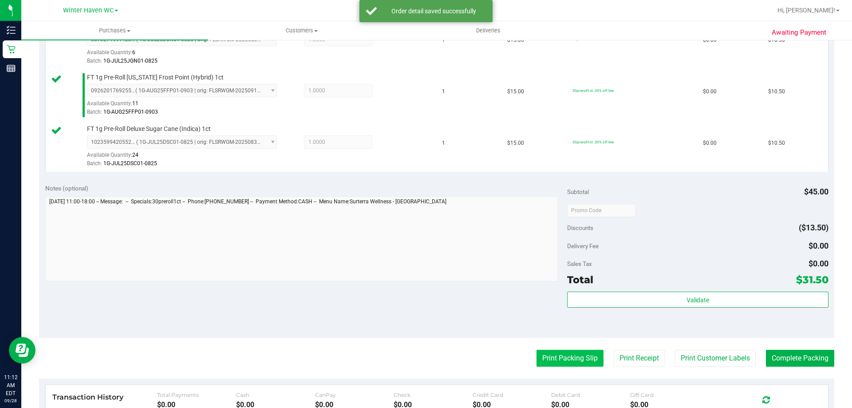
click at [562, 360] on button "Print Packing Slip" at bounding box center [570, 358] width 67 height 17
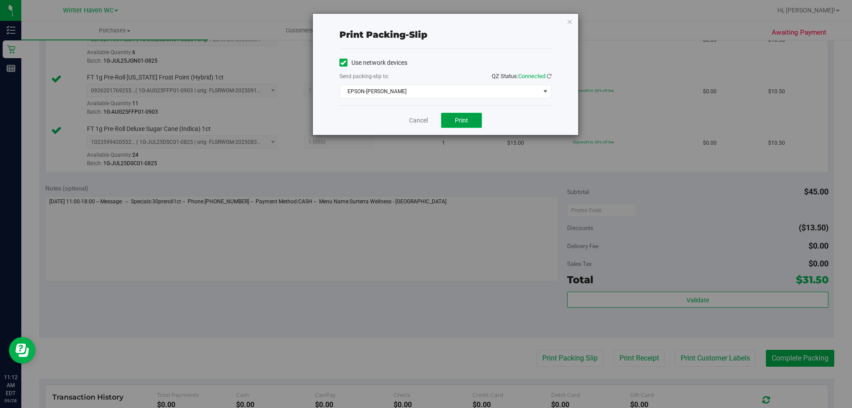
click at [456, 123] on span "Print" at bounding box center [461, 120] width 13 height 7
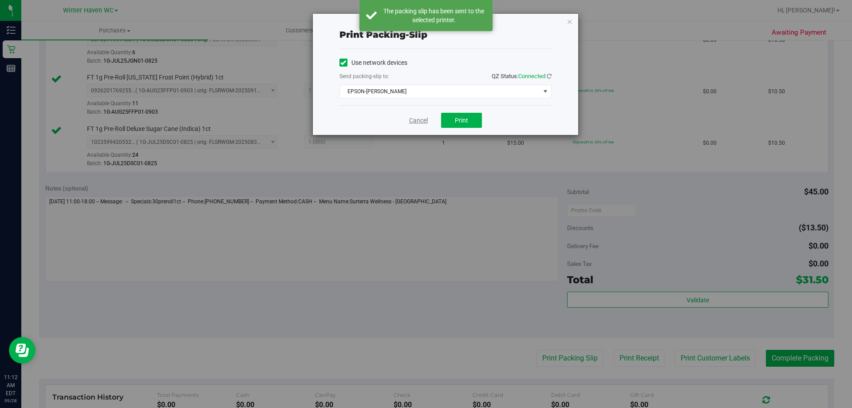
click at [416, 121] on link "Cancel" at bounding box center [418, 120] width 19 height 9
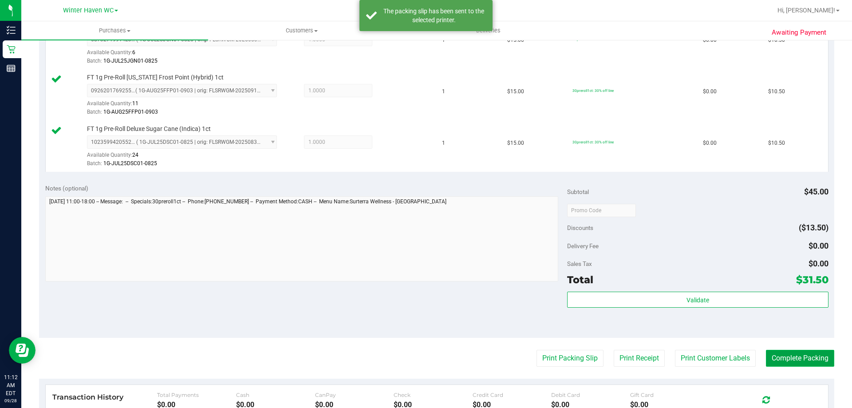
click at [807, 364] on button "Complete Packing" at bounding box center [800, 358] width 68 height 17
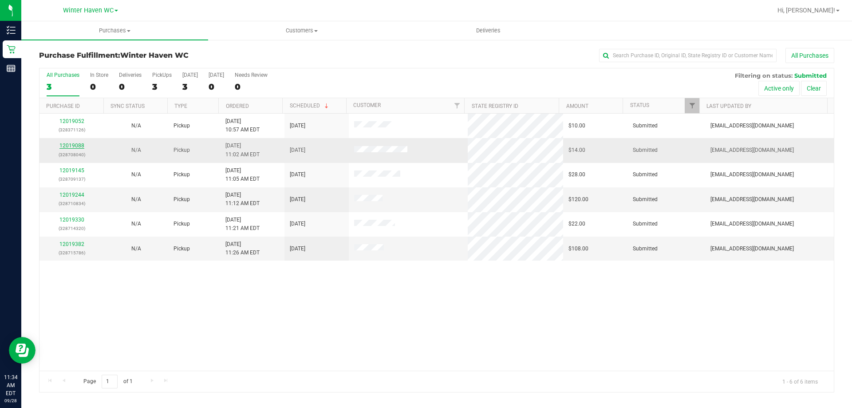
click at [76, 144] on link "12019088" at bounding box center [71, 145] width 25 height 6
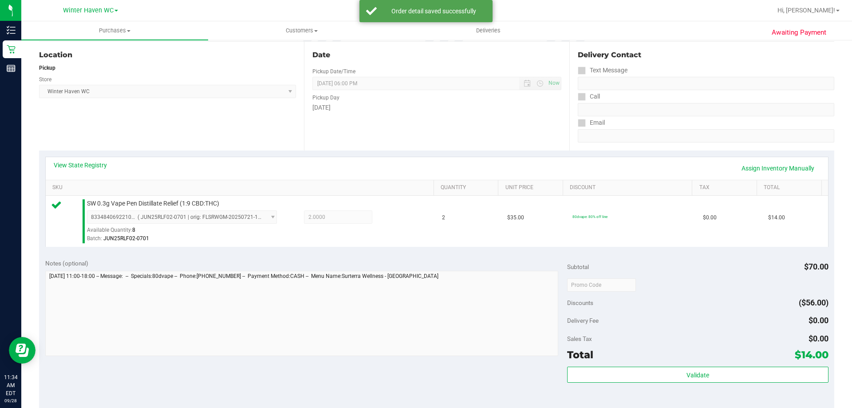
scroll to position [266, 0]
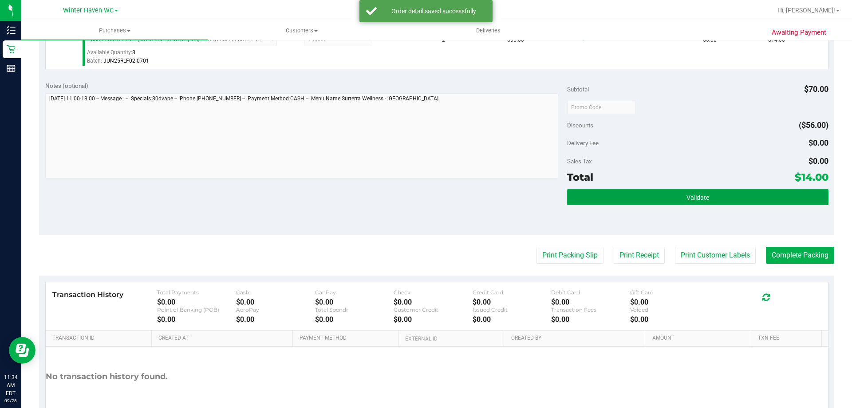
click at [707, 196] on button "Validate" at bounding box center [697, 197] width 261 height 16
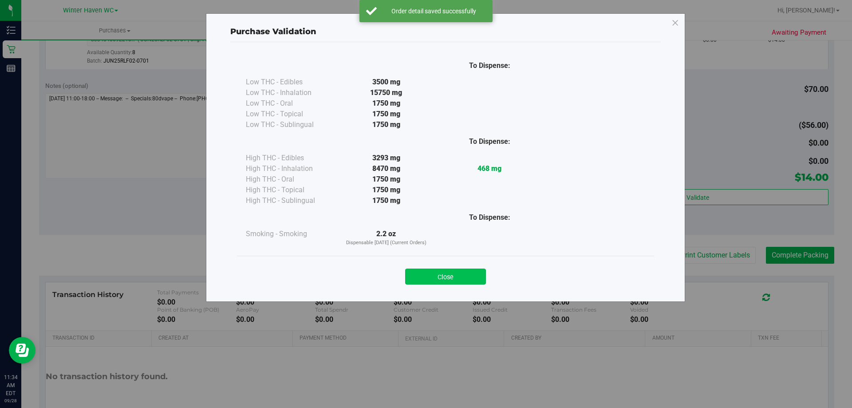
click at [434, 278] on button "Close" at bounding box center [445, 277] width 81 height 16
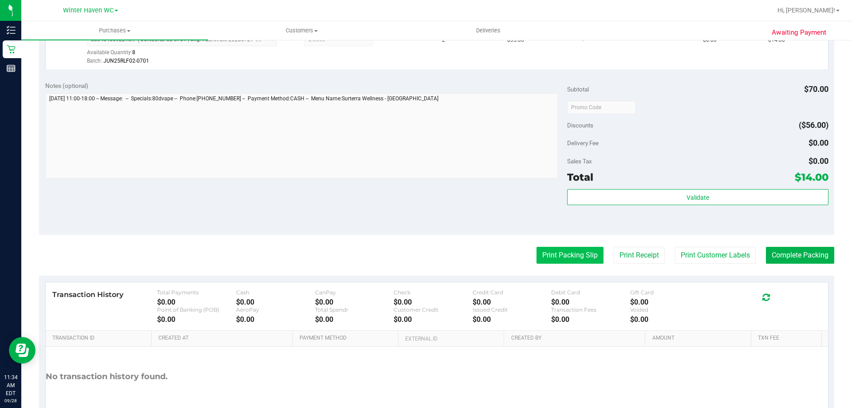
click at [564, 258] on button "Print Packing Slip" at bounding box center [570, 255] width 67 height 17
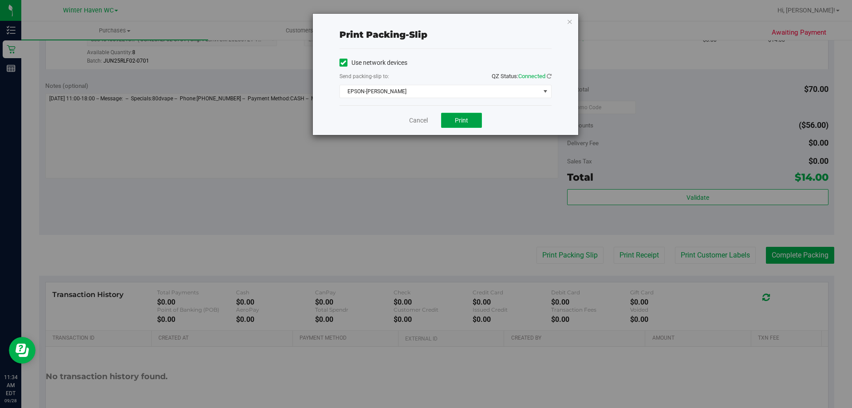
click at [463, 123] on span "Print" at bounding box center [461, 120] width 13 height 7
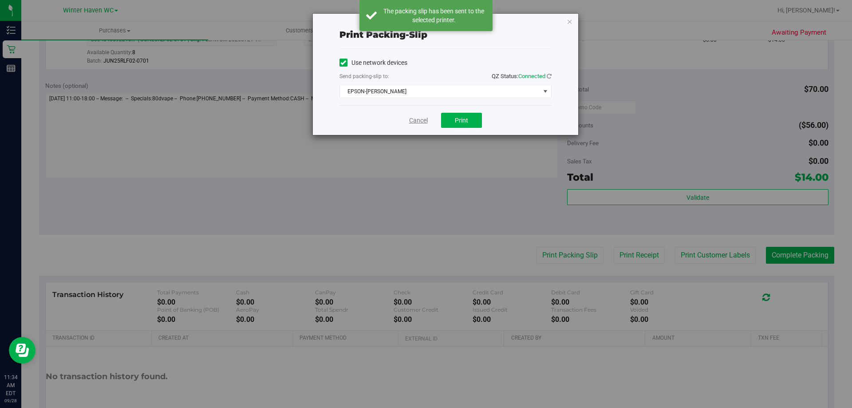
click at [416, 121] on link "Cancel" at bounding box center [418, 120] width 19 height 9
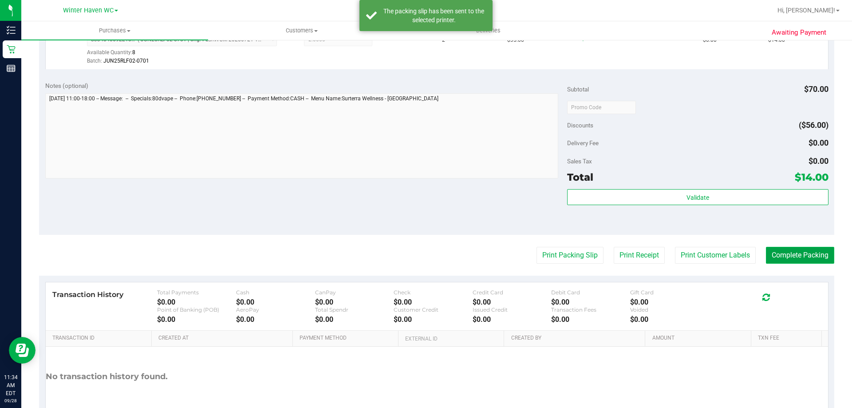
click at [803, 258] on button "Complete Packing" at bounding box center [800, 255] width 68 height 17
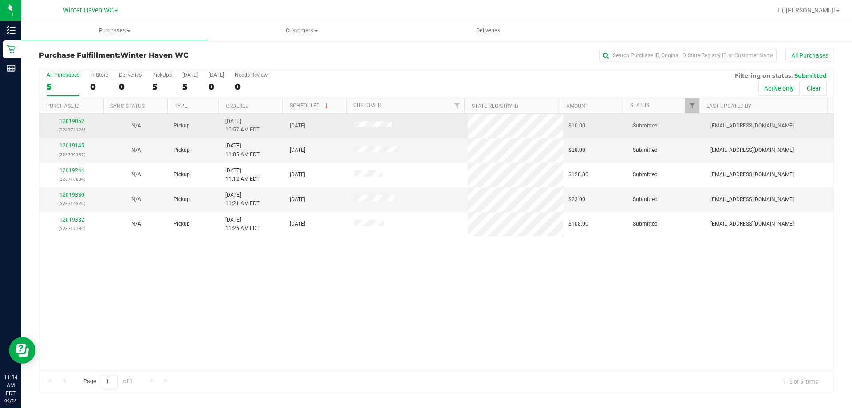
click at [68, 119] on link "12019052" at bounding box center [71, 121] width 25 height 6
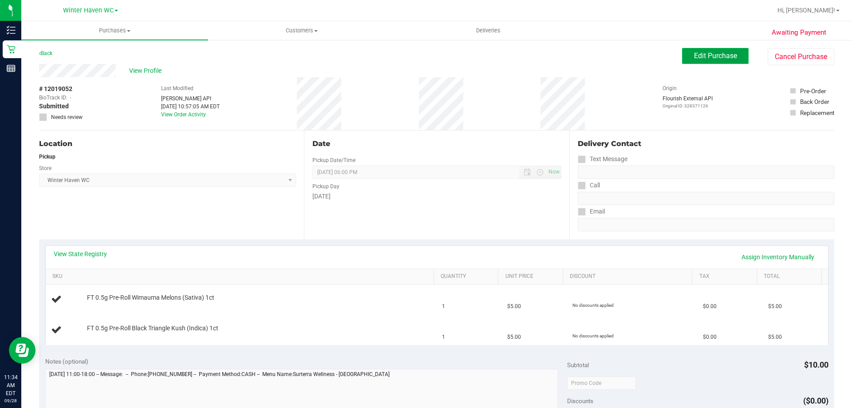
click at [694, 57] on span "Edit Purchase" at bounding box center [715, 55] width 43 height 8
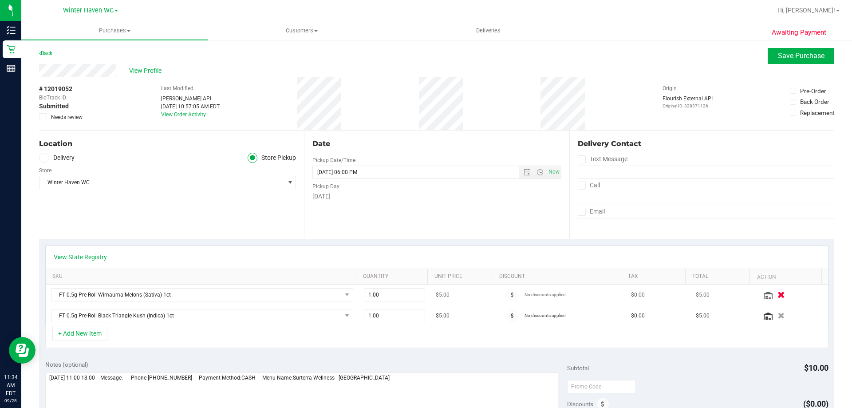
click at [778, 296] on icon "button" at bounding box center [782, 295] width 8 height 7
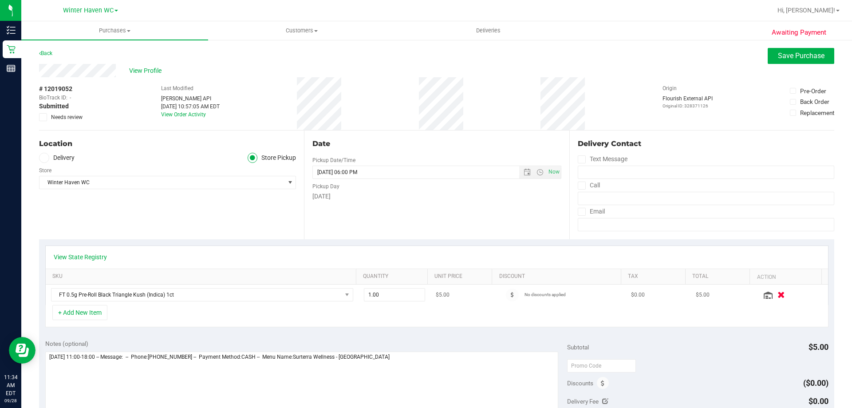
click at [778, 295] on icon "button" at bounding box center [782, 295] width 8 height 7
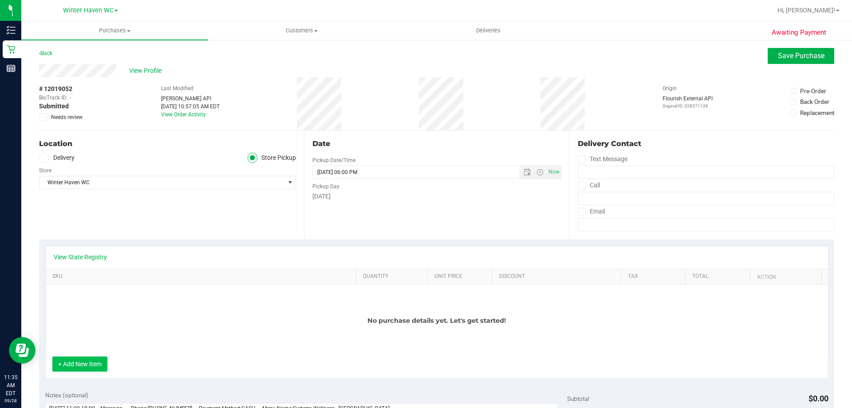
click at [73, 362] on button "+ Add New Item" at bounding box center [79, 363] width 55 height 15
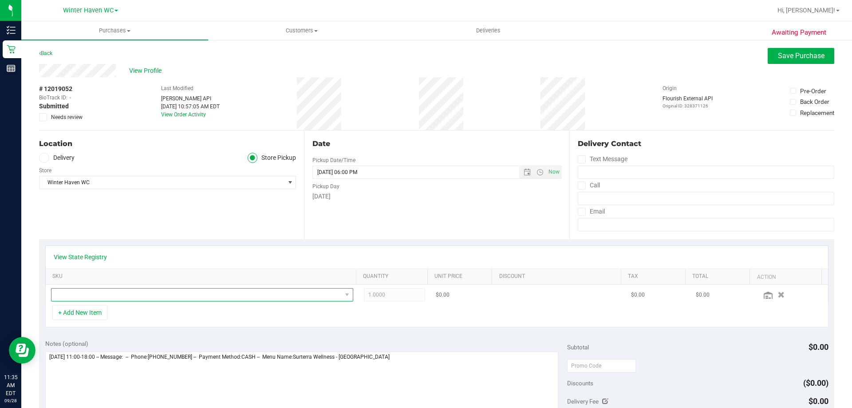
click at [82, 296] on span "NO DATA FOUND" at bounding box center [196, 294] width 290 height 12
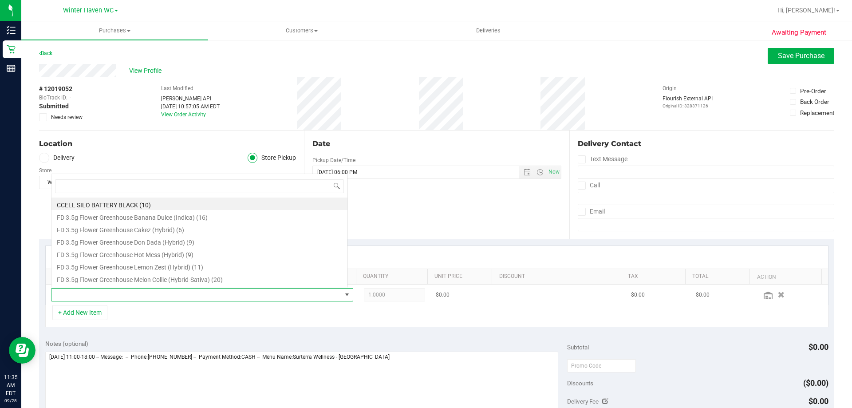
scroll to position [13, 294]
type input "motor"
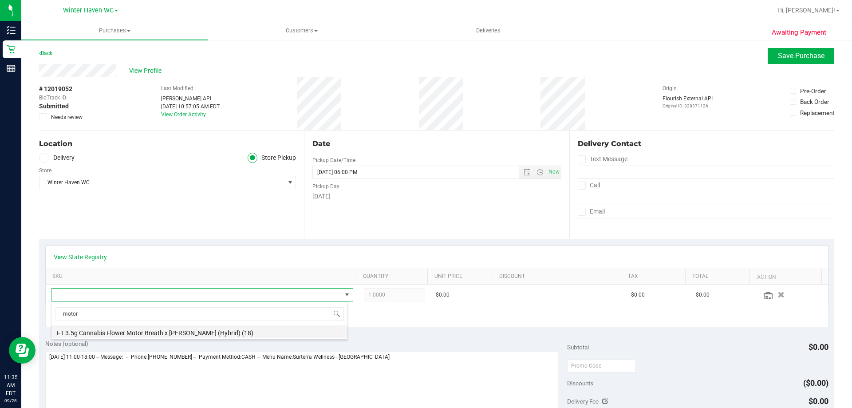
click at [151, 332] on li "FT 3.5g Cannabis Flower Motor Breath x [PERSON_NAME] (Hybrid) (18)" at bounding box center [199, 331] width 296 height 12
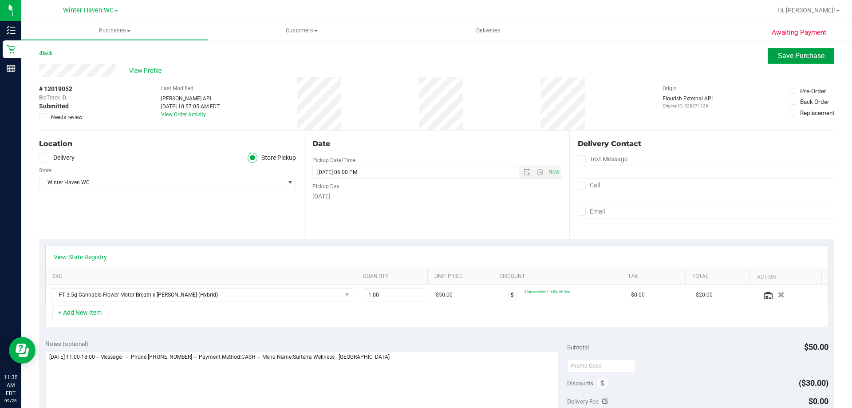
click at [798, 60] on button "Save Purchase" at bounding box center [801, 56] width 67 height 16
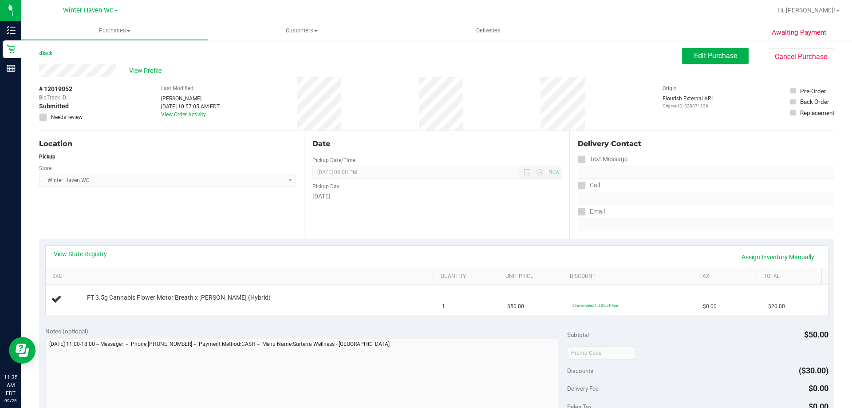
click at [47, 53] on link "Back" at bounding box center [45, 53] width 13 height 6
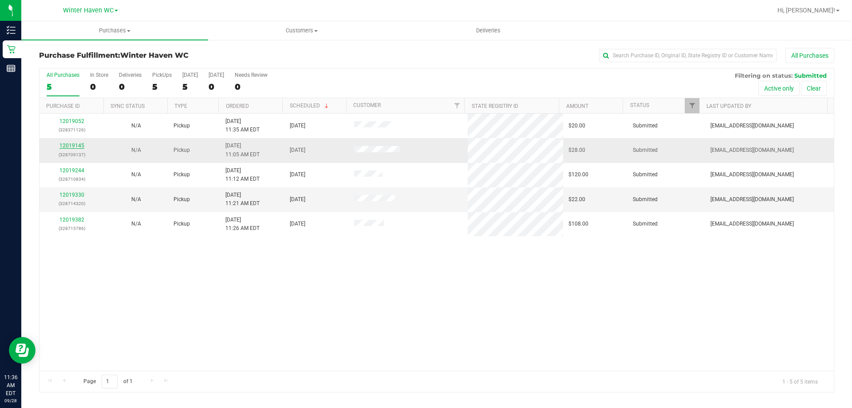
click at [74, 144] on link "12019145" at bounding box center [71, 145] width 25 height 6
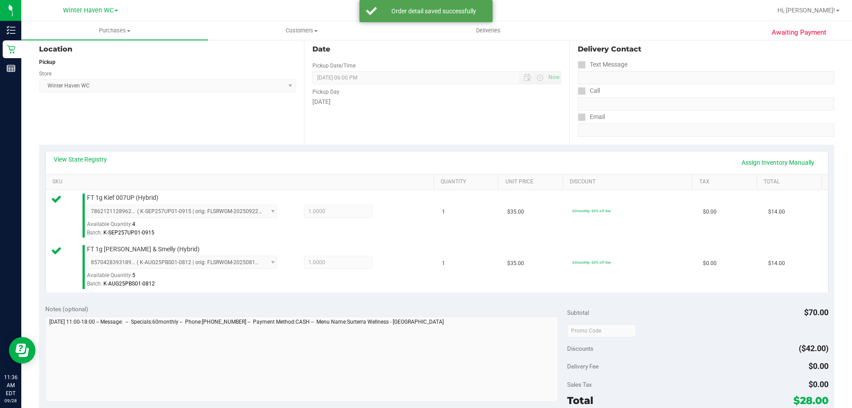
scroll to position [266, 0]
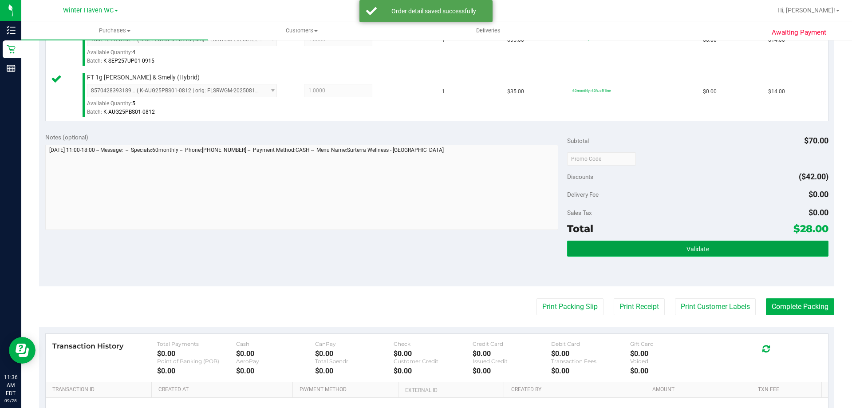
click at [743, 249] on button "Validate" at bounding box center [697, 249] width 261 height 16
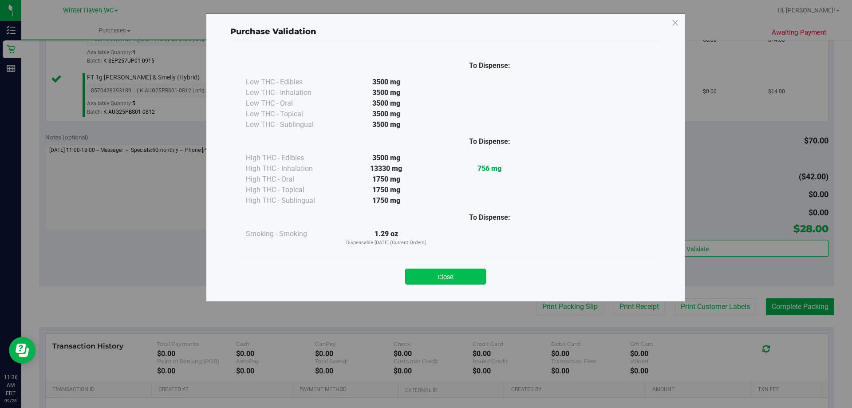
click at [443, 277] on button "Close" at bounding box center [445, 277] width 81 height 16
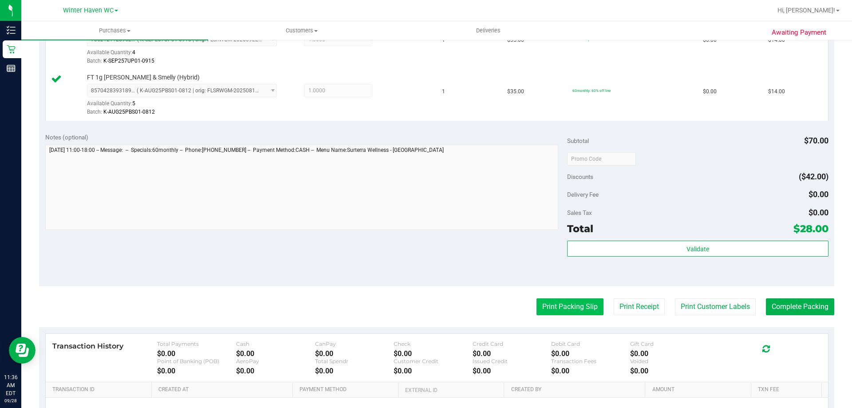
click at [569, 306] on button "Print Packing Slip" at bounding box center [570, 306] width 67 height 17
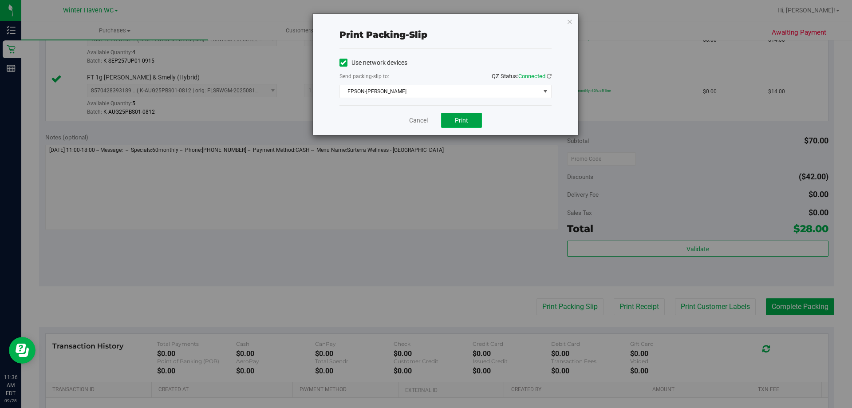
click at [456, 120] on span "Print" at bounding box center [461, 120] width 13 height 7
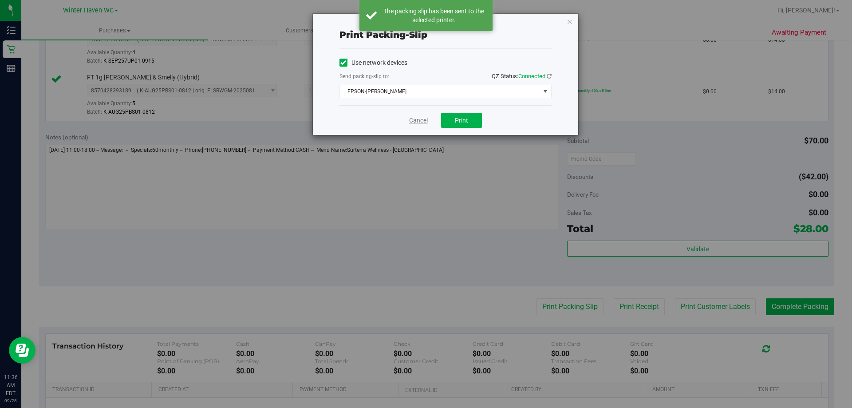
click at [418, 121] on link "Cancel" at bounding box center [418, 120] width 19 height 9
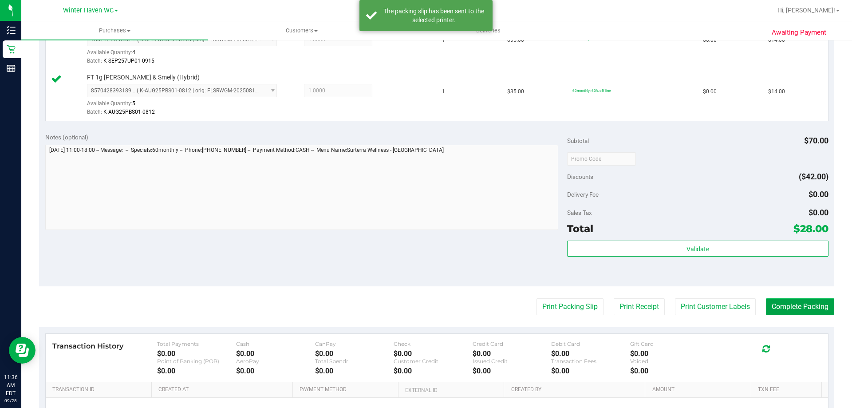
click at [813, 307] on button "Complete Packing" at bounding box center [800, 306] width 68 height 17
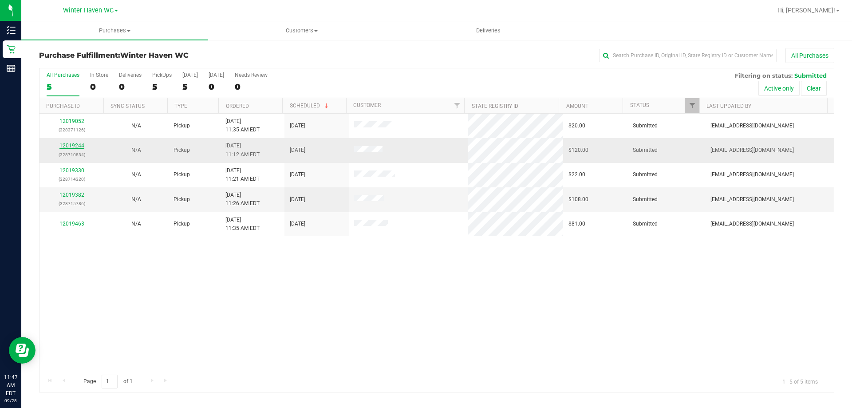
click at [75, 146] on link "12019244" at bounding box center [71, 145] width 25 height 6
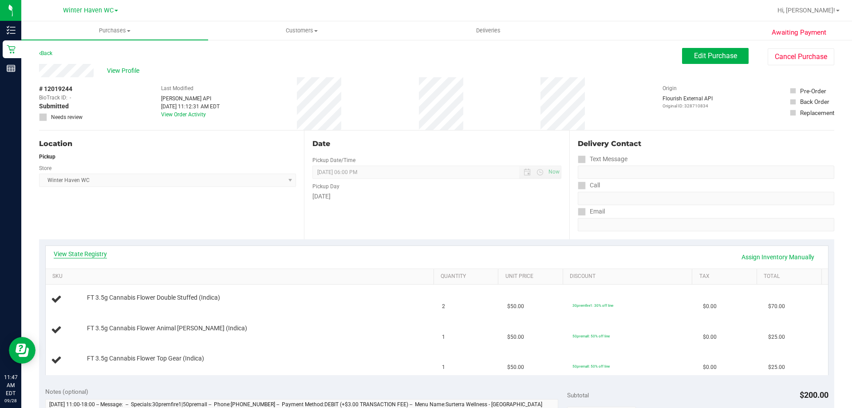
click at [89, 252] on link "View State Registry" at bounding box center [80, 253] width 53 height 9
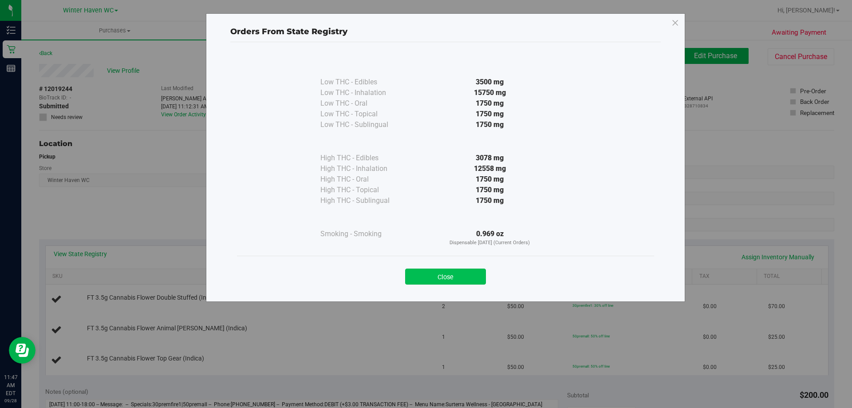
click at [469, 277] on button "Close" at bounding box center [445, 277] width 81 height 16
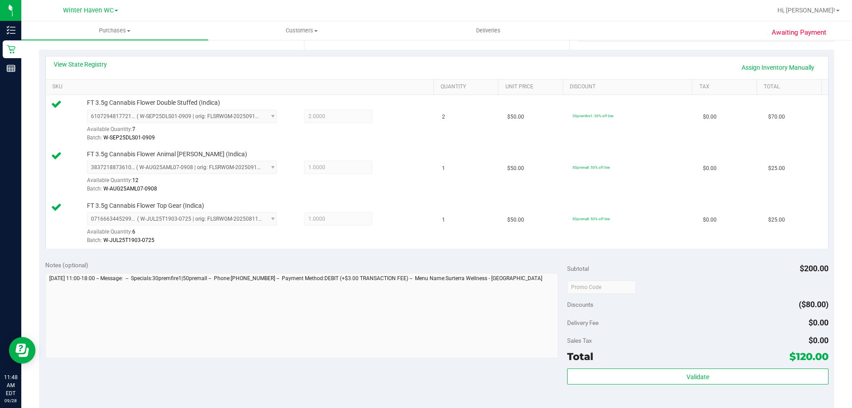
scroll to position [266, 0]
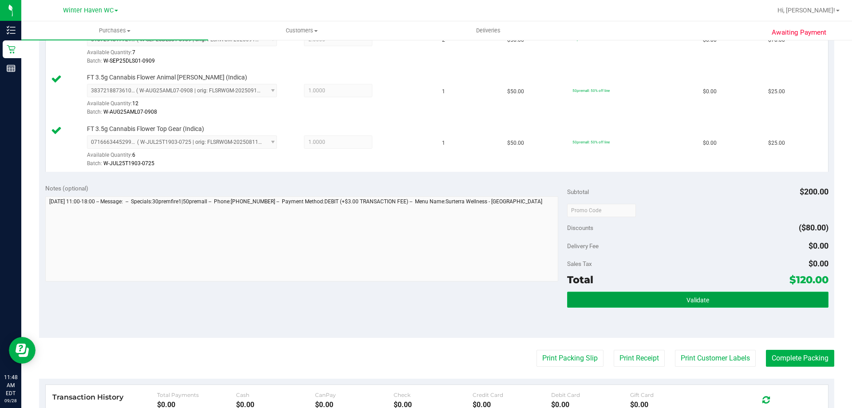
click at [725, 301] on button "Validate" at bounding box center [697, 300] width 261 height 16
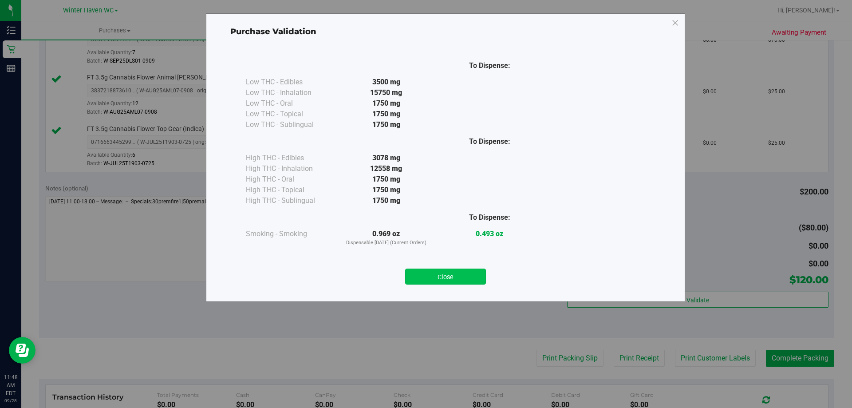
click at [458, 277] on button "Close" at bounding box center [445, 277] width 81 height 16
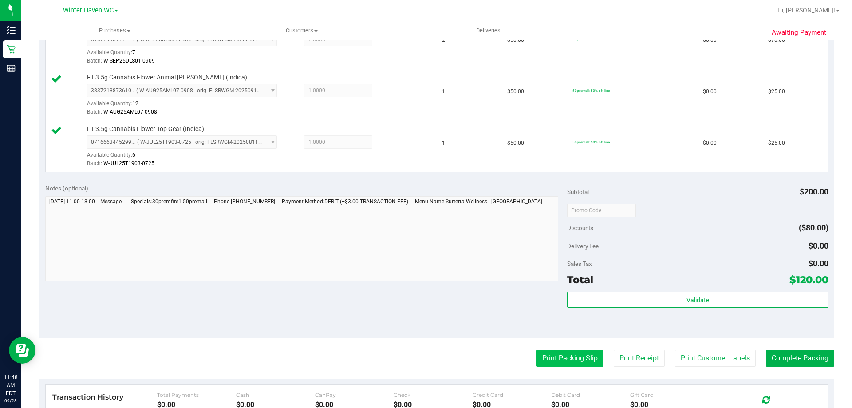
click at [562, 360] on button "Print Packing Slip" at bounding box center [570, 358] width 67 height 17
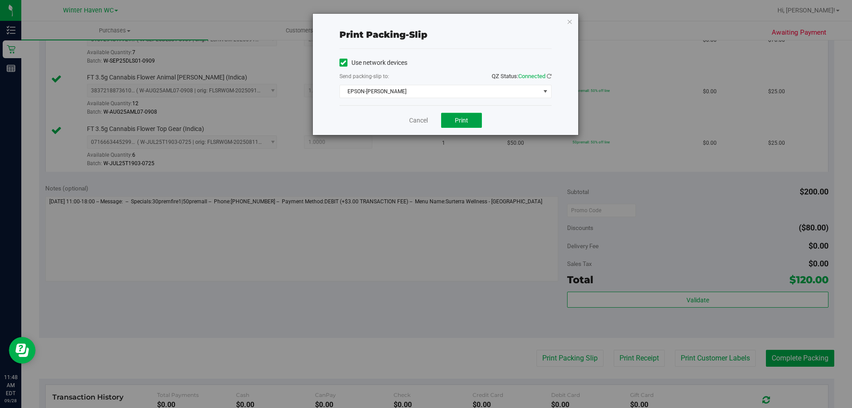
click at [458, 116] on button "Print" at bounding box center [461, 120] width 41 height 15
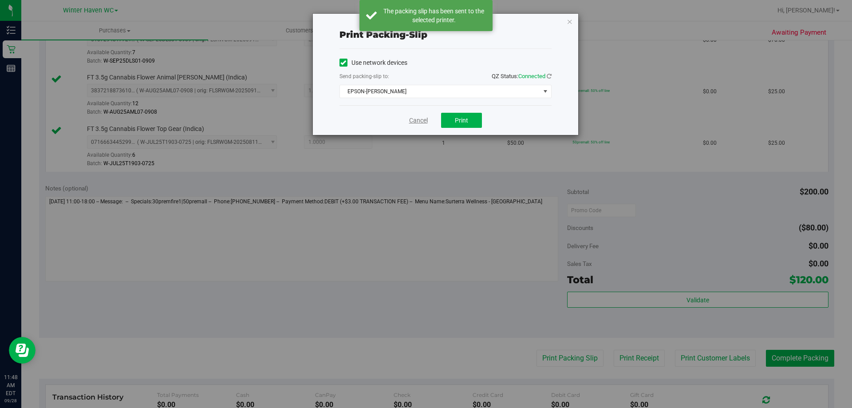
click at [420, 121] on link "Cancel" at bounding box center [418, 120] width 19 height 9
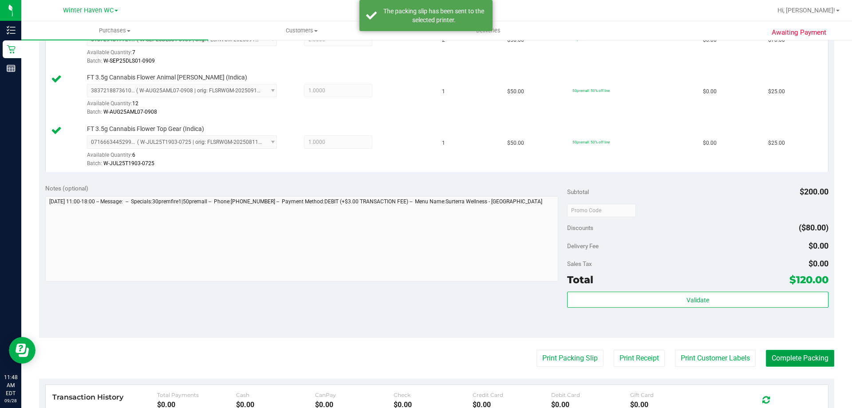
click at [806, 357] on button "Complete Packing" at bounding box center [800, 358] width 68 height 17
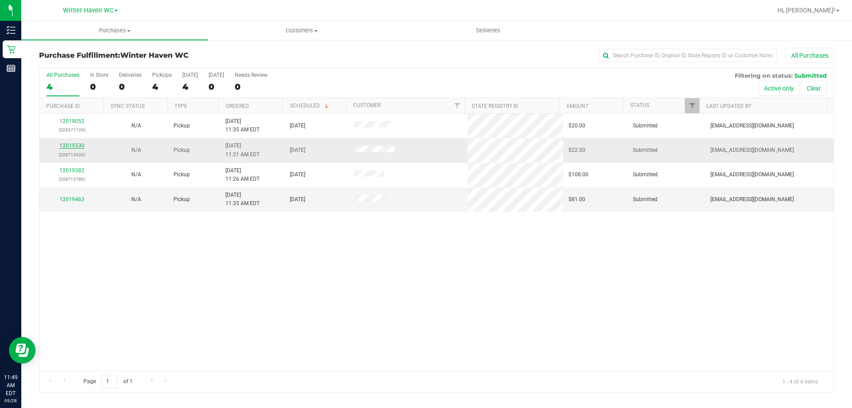
click at [78, 146] on link "12019330" at bounding box center [71, 145] width 25 height 6
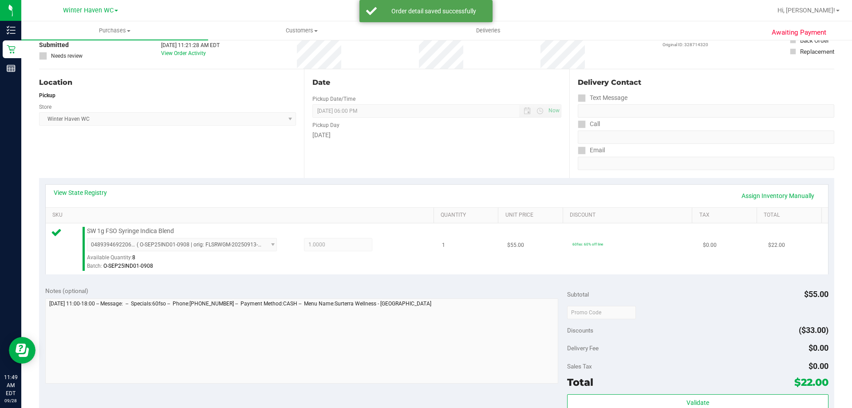
scroll to position [178, 0]
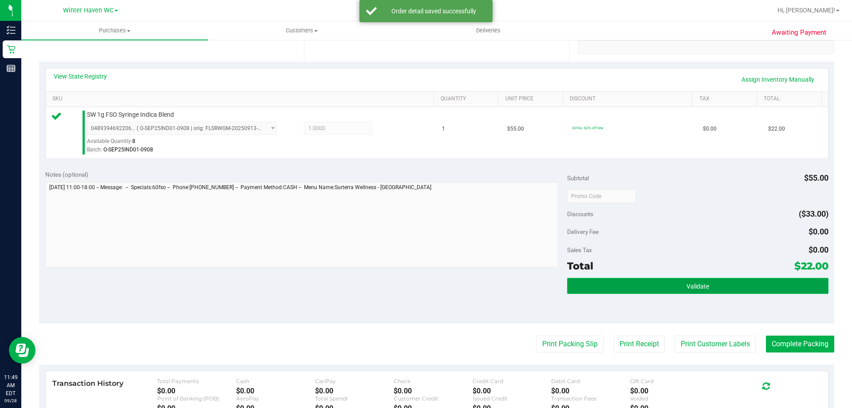
click at [688, 283] on span "Validate" at bounding box center [698, 286] width 23 height 7
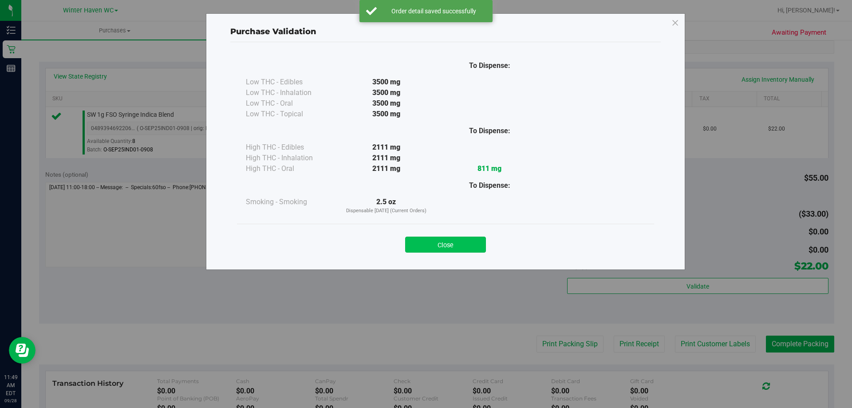
click at [474, 246] on button "Close" at bounding box center [445, 245] width 81 height 16
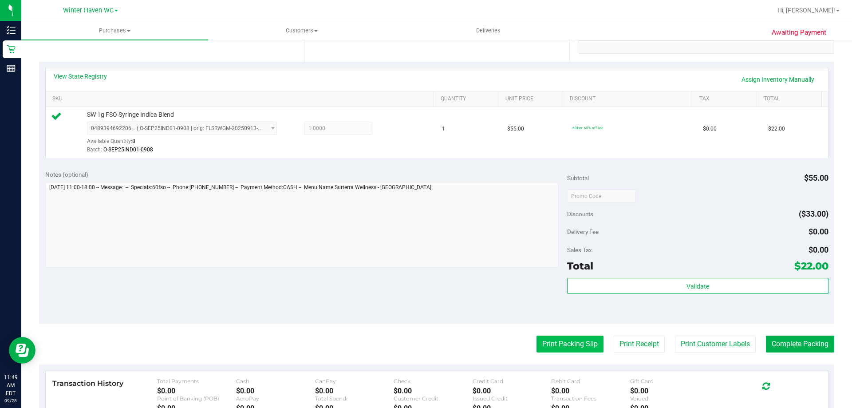
click at [561, 342] on button "Print Packing Slip" at bounding box center [570, 344] width 67 height 17
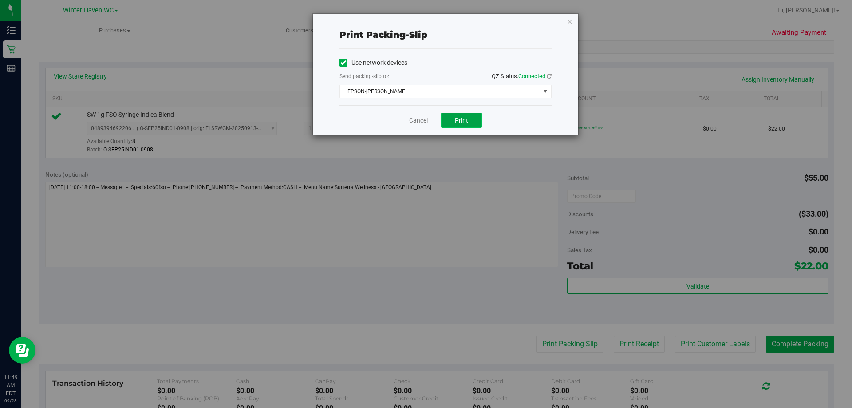
click at [453, 125] on button "Print" at bounding box center [461, 120] width 41 height 15
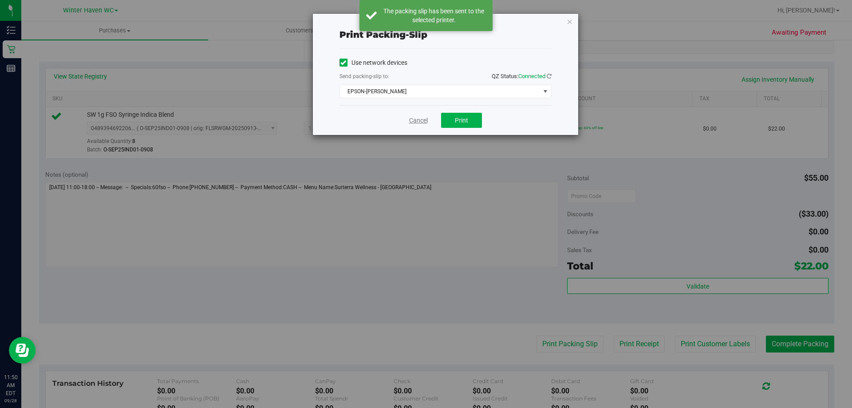
click at [417, 122] on link "Cancel" at bounding box center [418, 120] width 19 height 9
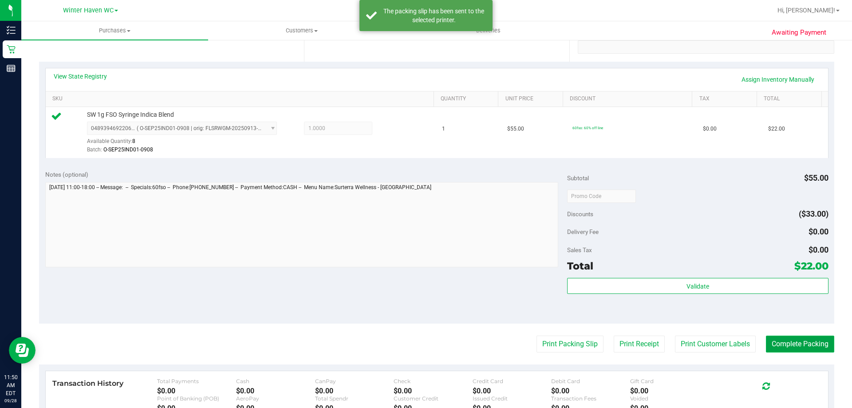
click at [797, 337] on button "Complete Packing" at bounding box center [800, 344] width 68 height 17
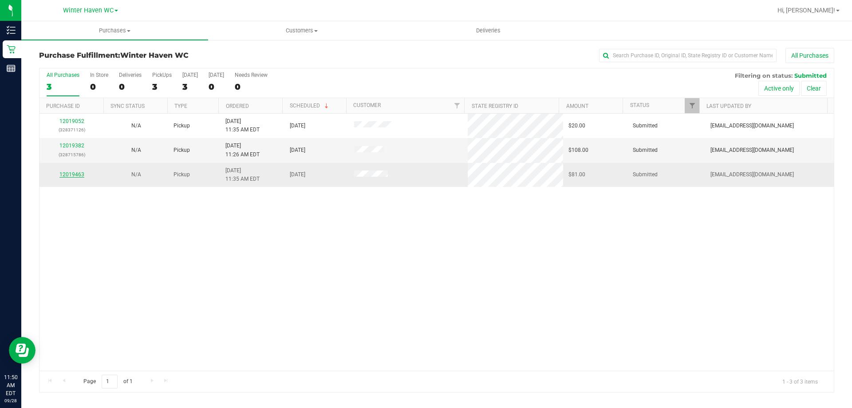
click at [72, 174] on link "12019463" at bounding box center [71, 174] width 25 height 6
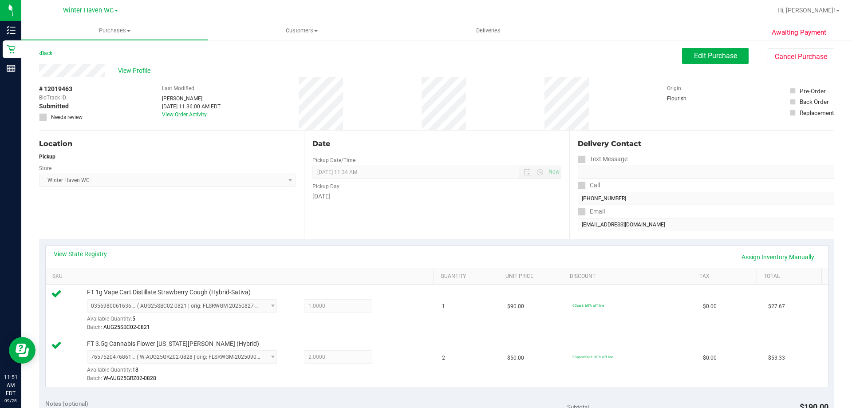
scroll to position [222, 0]
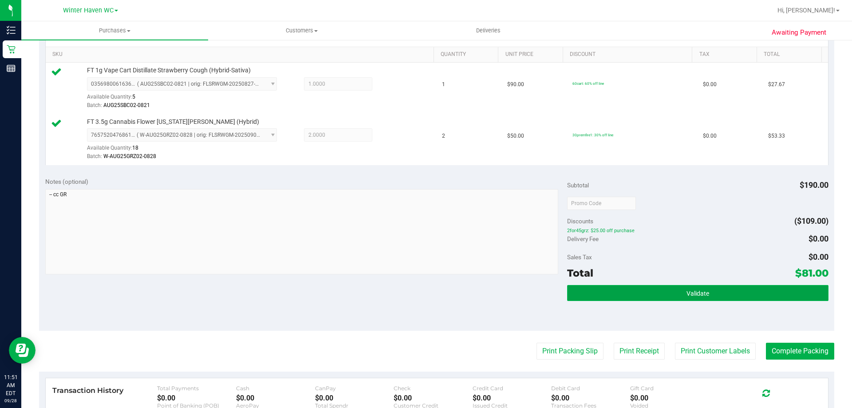
click at [741, 295] on button "Validate" at bounding box center [697, 293] width 261 height 16
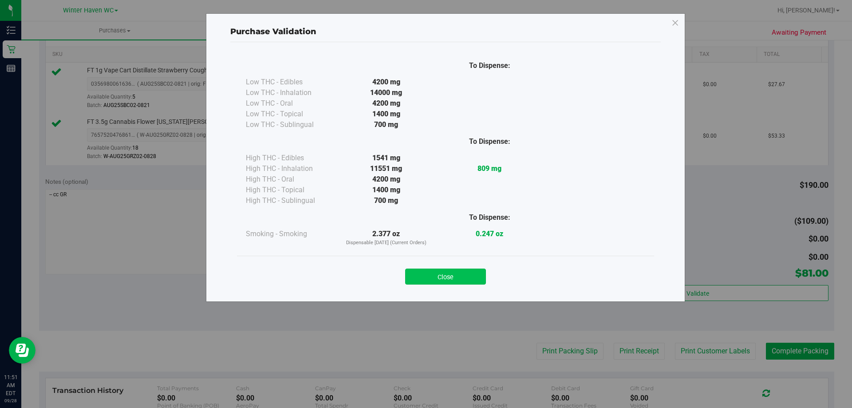
click at [440, 278] on button "Close" at bounding box center [445, 277] width 81 height 16
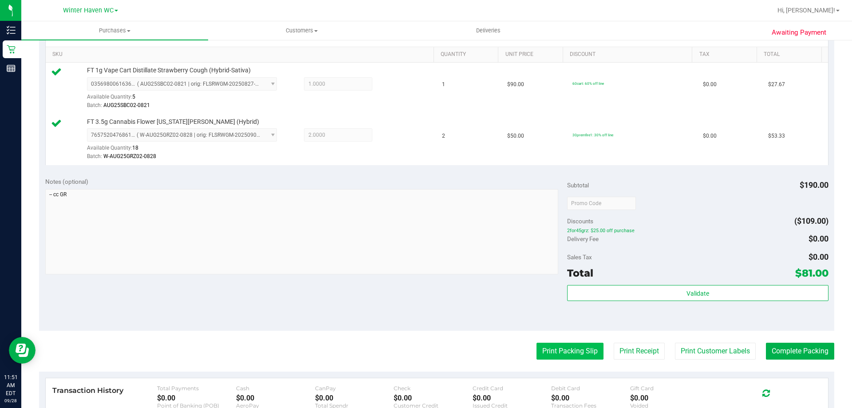
click at [564, 352] on button "Print Packing Slip" at bounding box center [570, 351] width 67 height 17
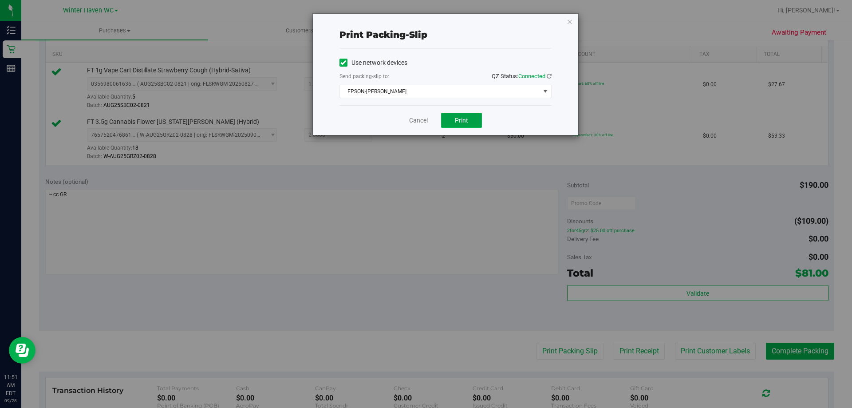
click at [462, 120] on span "Print" at bounding box center [461, 120] width 13 height 7
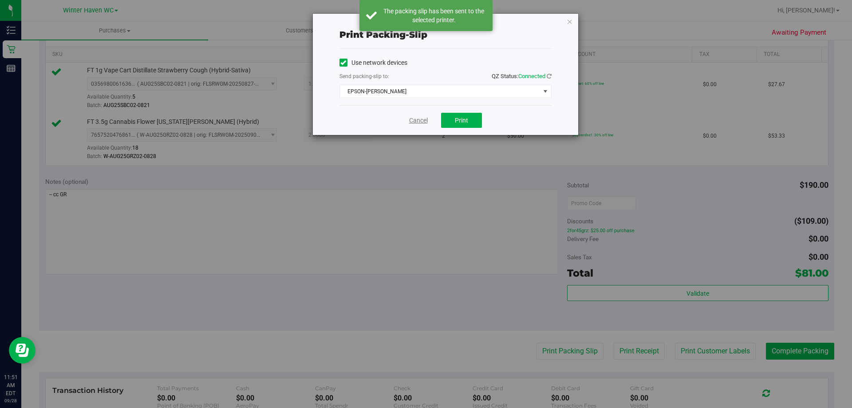
click at [418, 122] on link "Cancel" at bounding box center [418, 120] width 19 height 9
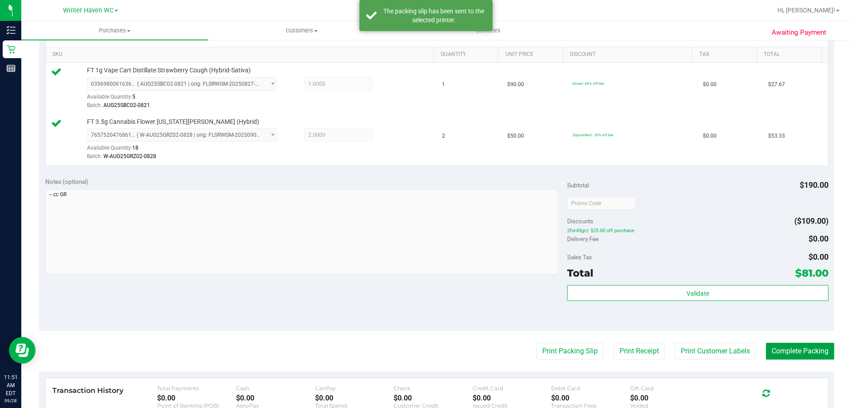
click at [797, 349] on button "Complete Packing" at bounding box center [800, 351] width 68 height 17
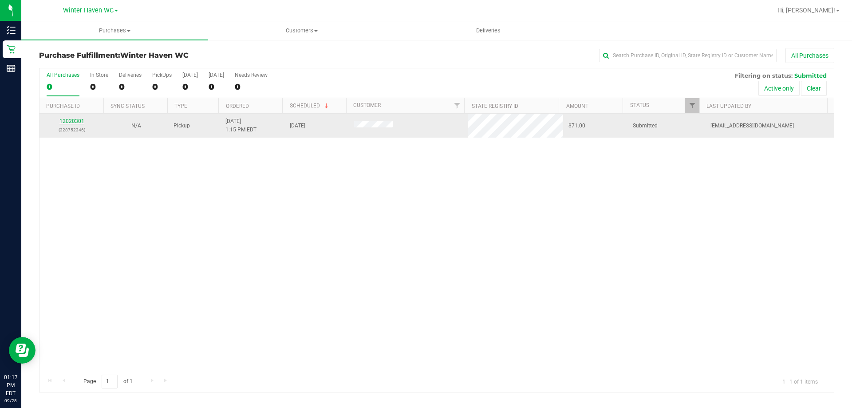
click at [75, 122] on link "12020301" at bounding box center [71, 121] width 25 height 6
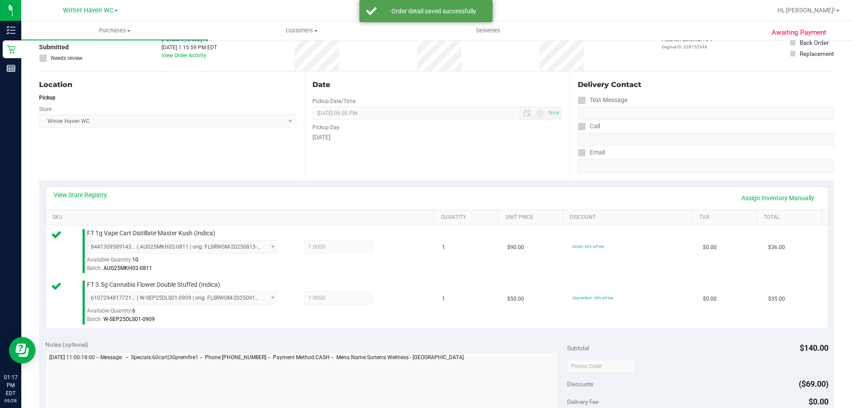
scroll to position [222, 0]
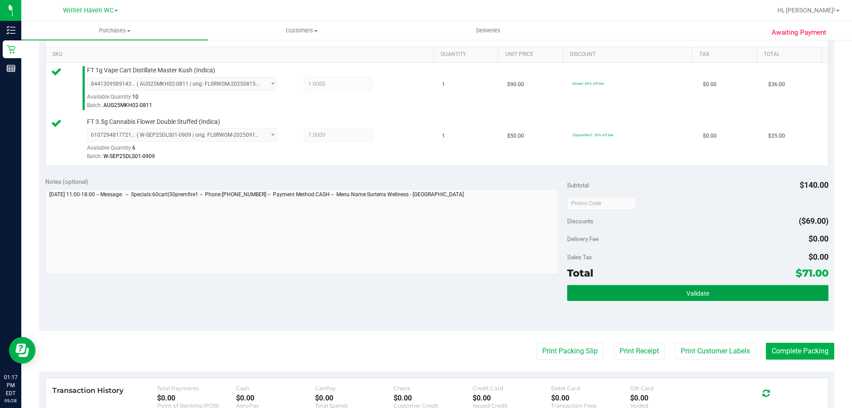
click at [756, 292] on button "Validate" at bounding box center [697, 293] width 261 height 16
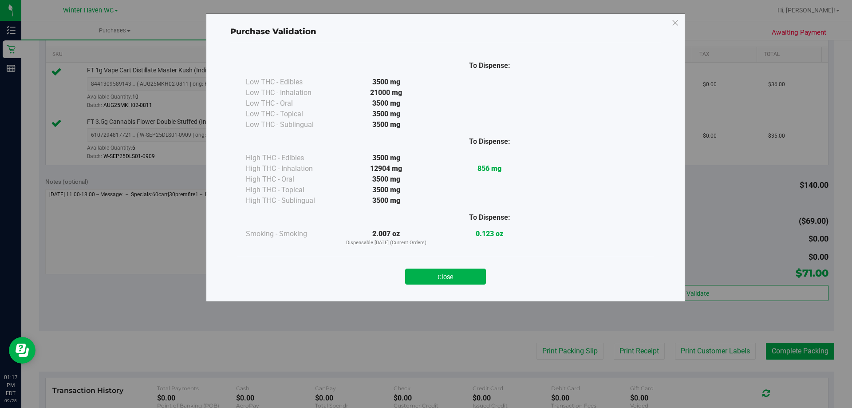
click at [461, 268] on div "Close" at bounding box center [446, 274] width 404 height 22
click at [466, 277] on button "Close" at bounding box center [445, 277] width 81 height 16
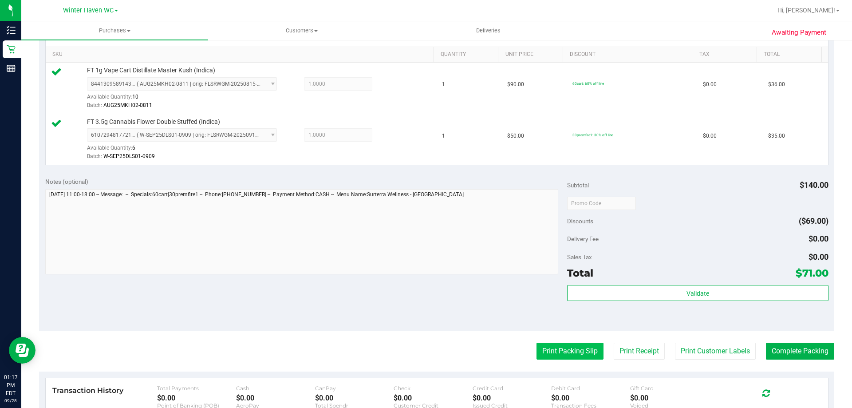
click at [571, 349] on button "Print Packing Slip" at bounding box center [570, 351] width 67 height 17
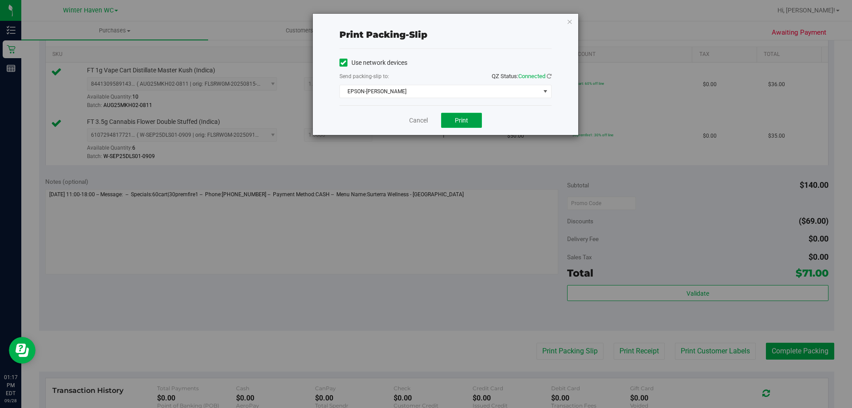
click at [460, 123] on span "Print" at bounding box center [461, 120] width 13 height 7
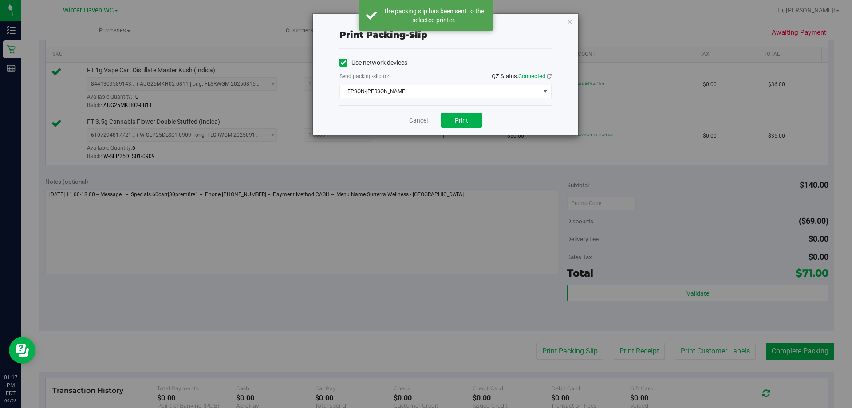
click at [412, 120] on link "Cancel" at bounding box center [418, 120] width 19 height 9
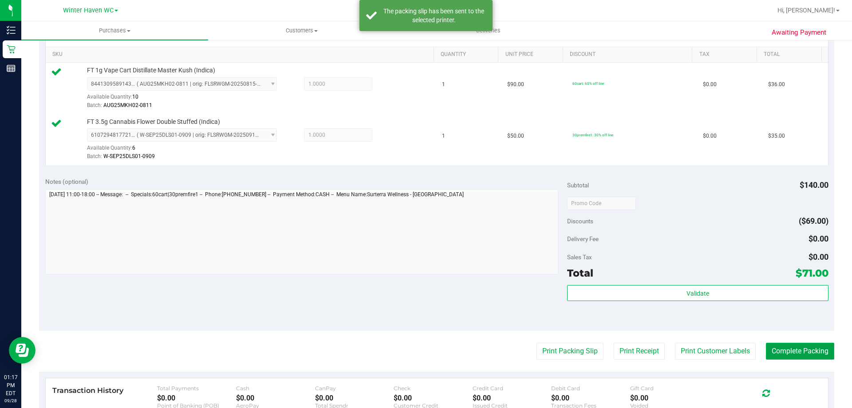
click at [816, 352] on button "Complete Packing" at bounding box center [800, 351] width 68 height 17
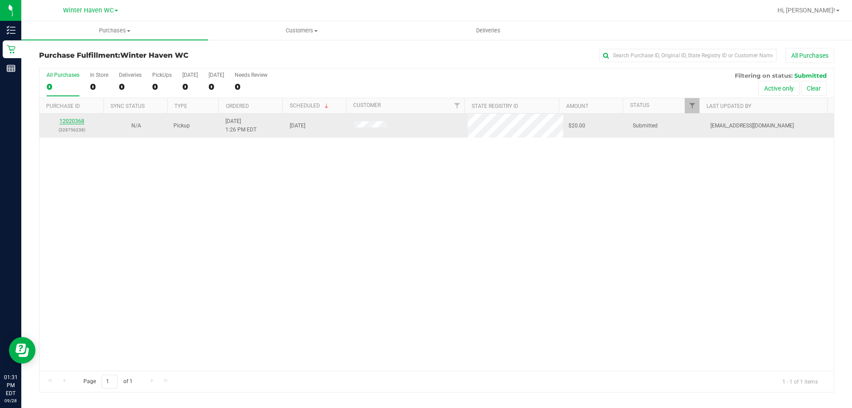
click at [72, 119] on link "12020368" at bounding box center [71, 121] width 25 height 6
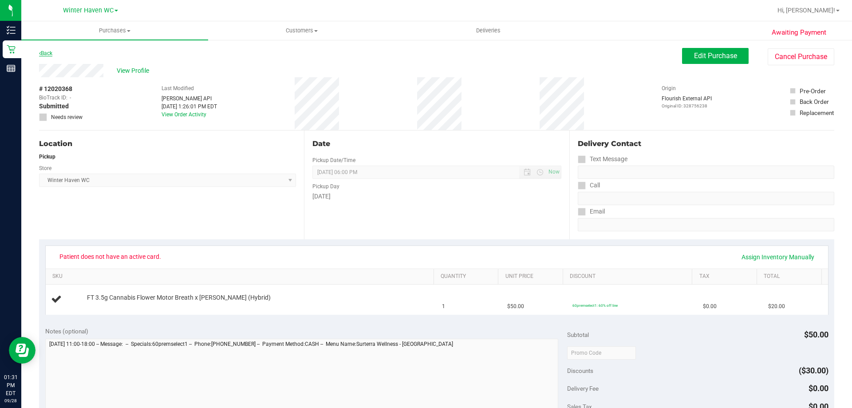
click at [45, 51] on link "Back" at bounding box center [45, 53] width 13 height 6
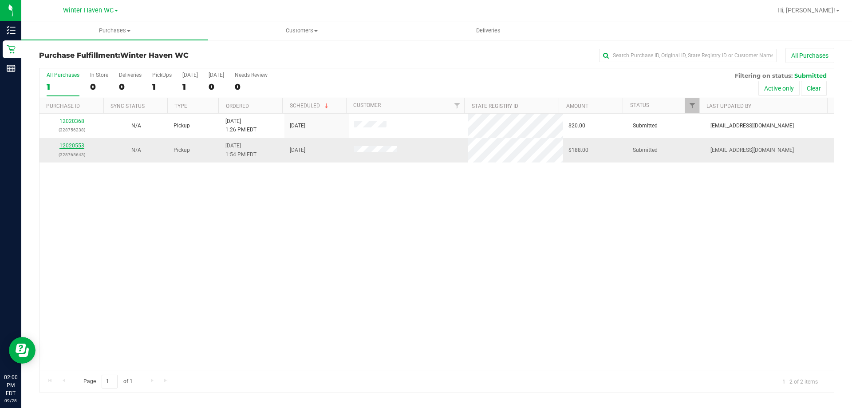
click at [65, 145] on link "12020553" at bounding box center [71, 145] width 25 height 6
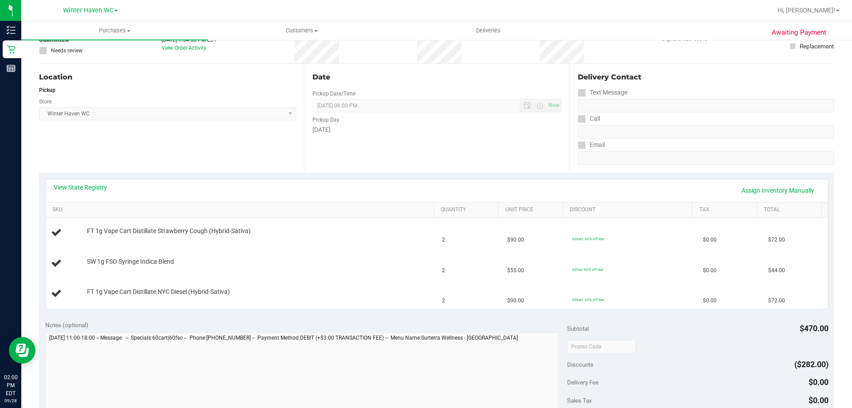
scroll to position [133, 0]
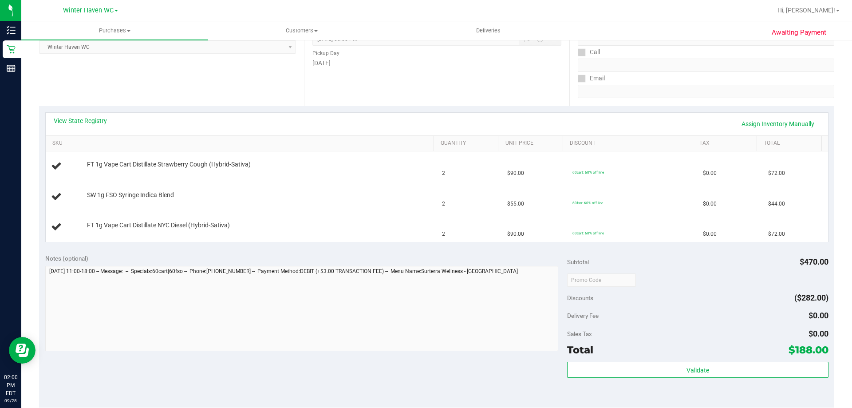
click at [89, 119] on link "View State Registry" at bounding box center [80, 120] width 53 height 9
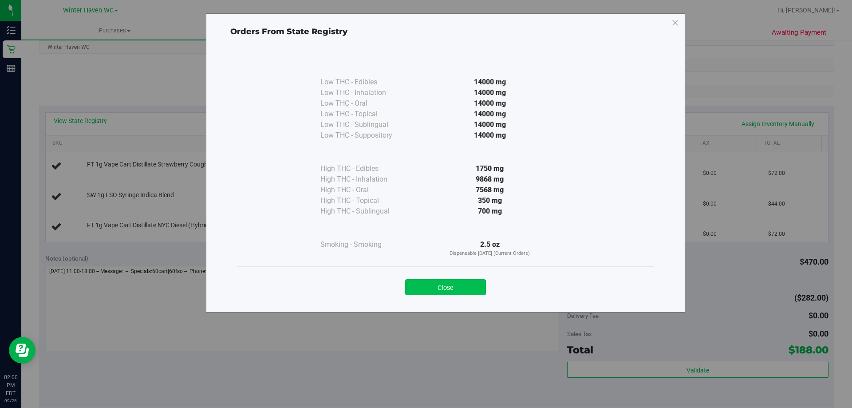
click at [463, 286] on button "Close" at bounding box center [445, 287] width 81 height 16
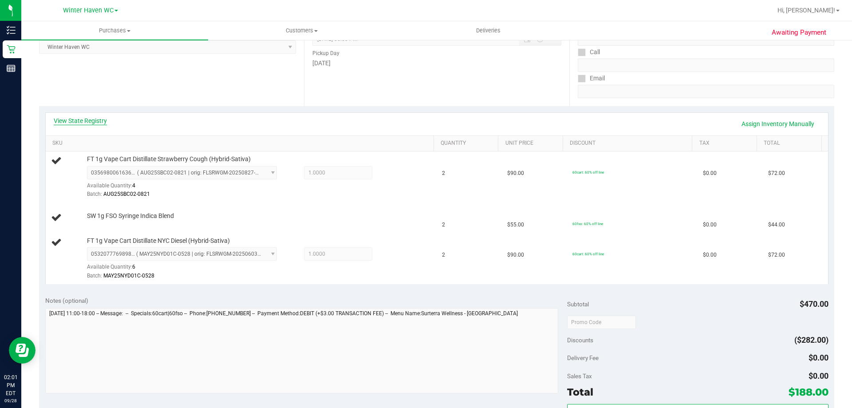
click at [81, 121] on link "View State Registry" at bounding box center [80, 120] width 53 height 9
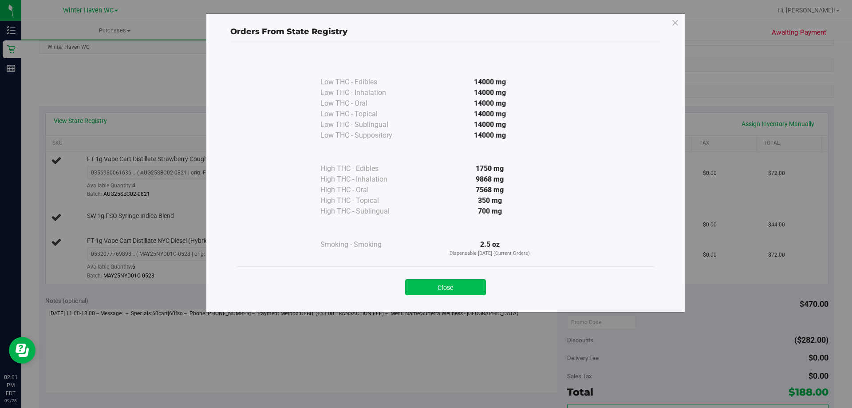
click at [450, 289] on button "Close" at bounding box center [445, 287] width 81 height 16
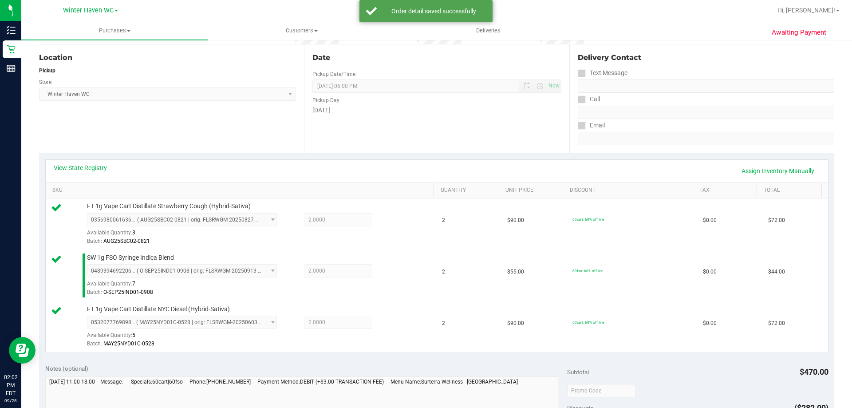
scroll to position [311, 0]
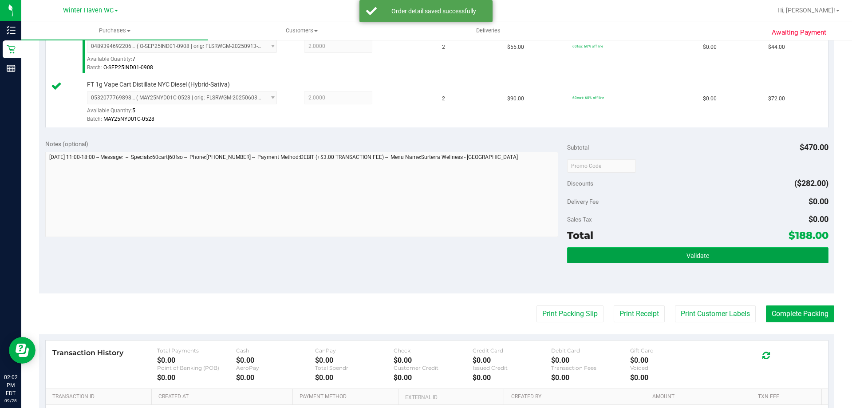
click at [719, 251] on button "Validate" at bounding box center [697, 255] width 261 height 16
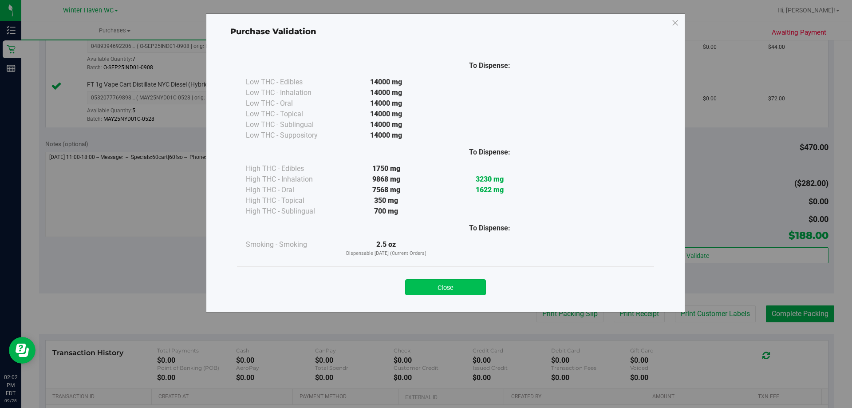
click at [453, 289] on button "Close" at bounding box center [445, 287] width 81 height 16
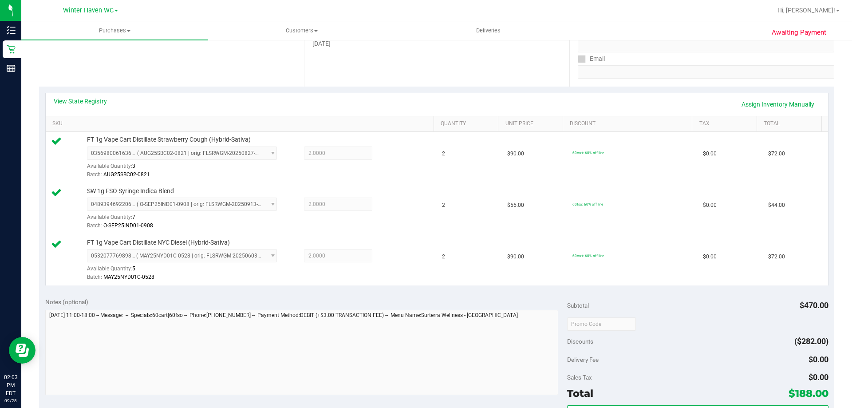
scroll to position [222, 0]
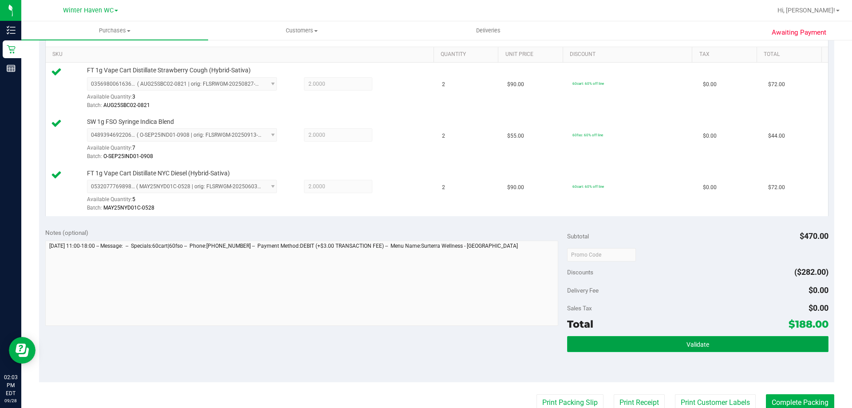
click at [696, 346] on span "Validate" at bounding box center [698, 344] width 23 height 7
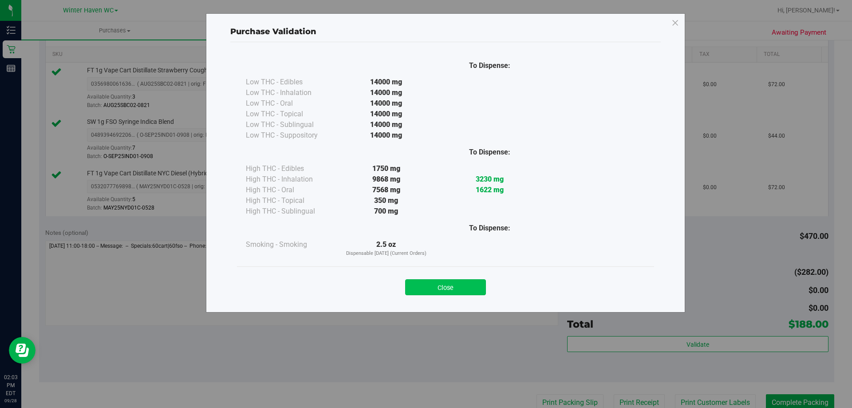
click at [452, 284] on button "Close" at bounding box center [445, 287] width 81 height 16
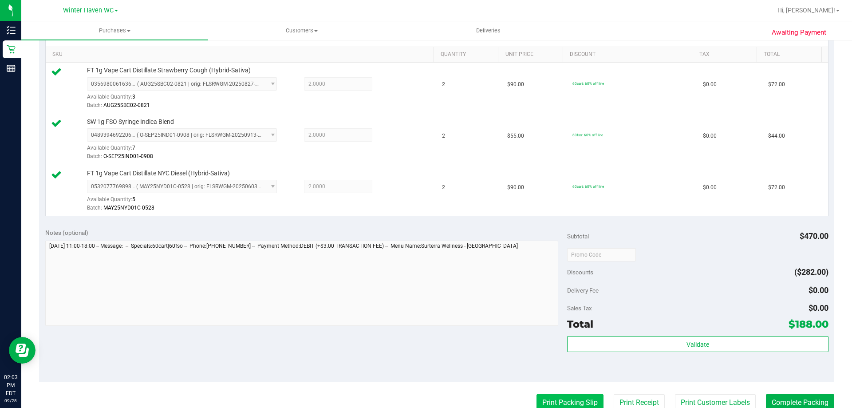
click at [563, 400] on button "Print Packing Slip" at bounding box center [570, 402] width 67 height 17
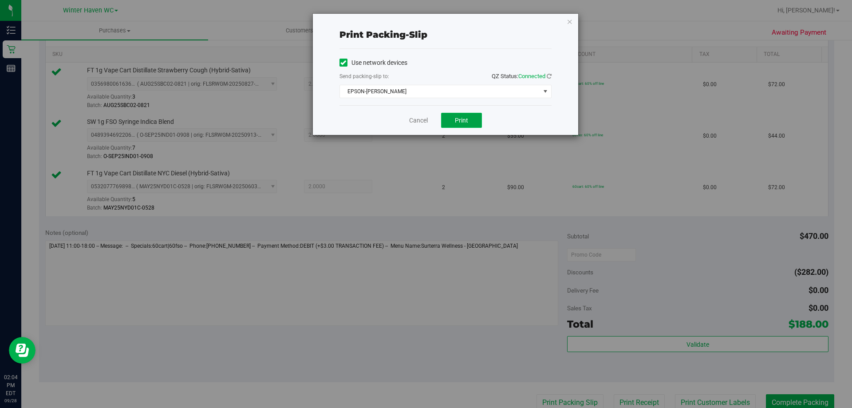
click at [449, 116] on button "Print" at bounding box center [461, 120] width 41 height 15
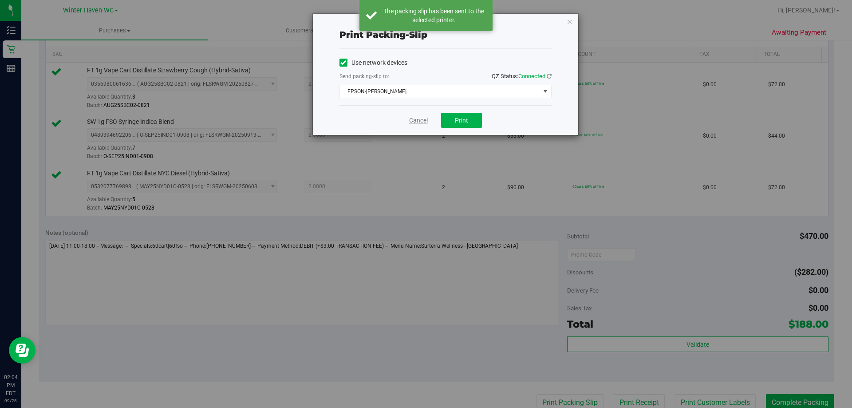
click at [419, 119] on link "Cancel" at bounding box center [418, 120] width 19 height 9
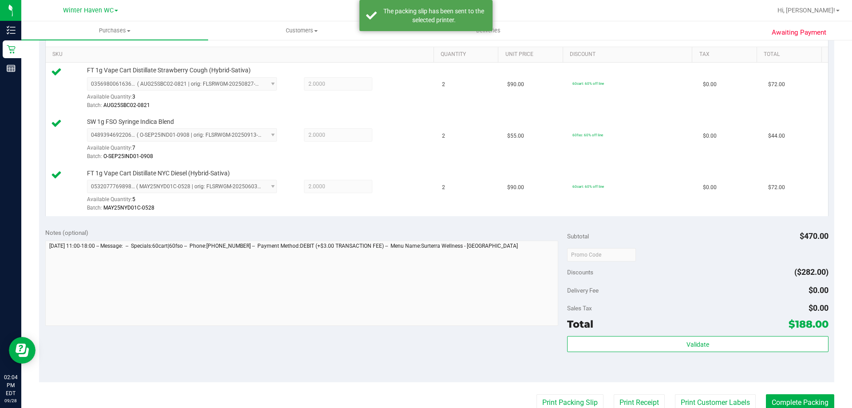
scroll to position [225, 0]
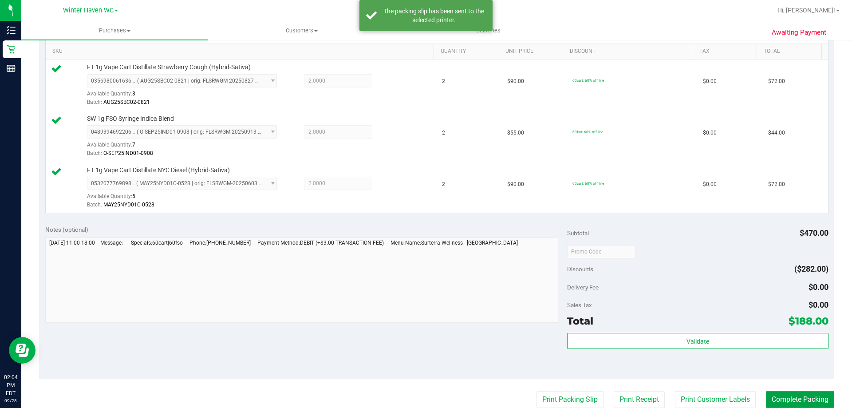
click at [788, 401] on button "Complete Packing" at bounding box center [800, 399] width 68 height 17
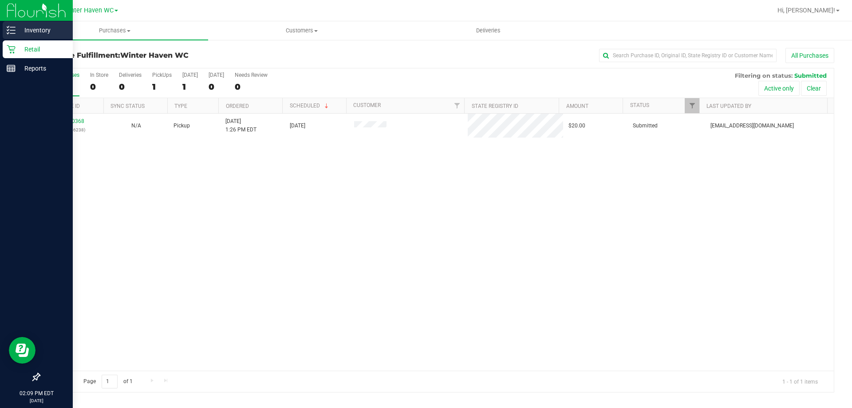
click at [39, 28] on p "Inventory" at bounding box center [42, 30] width 53 height 11
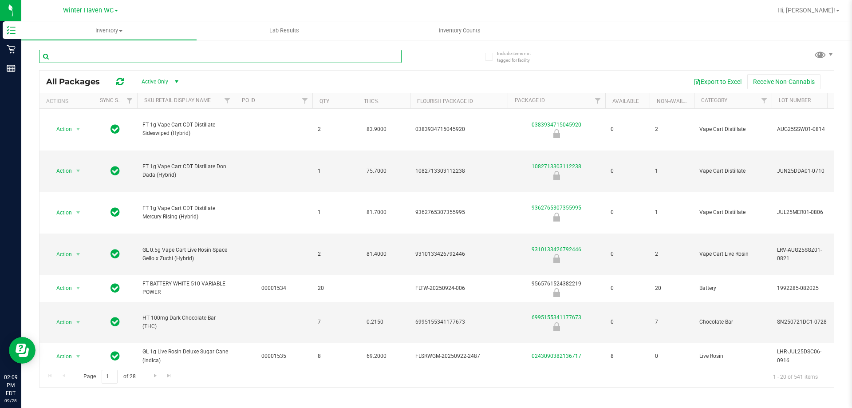
click at [103, 58] on input "text" at bounding box center [220, 56] width 363 height 13
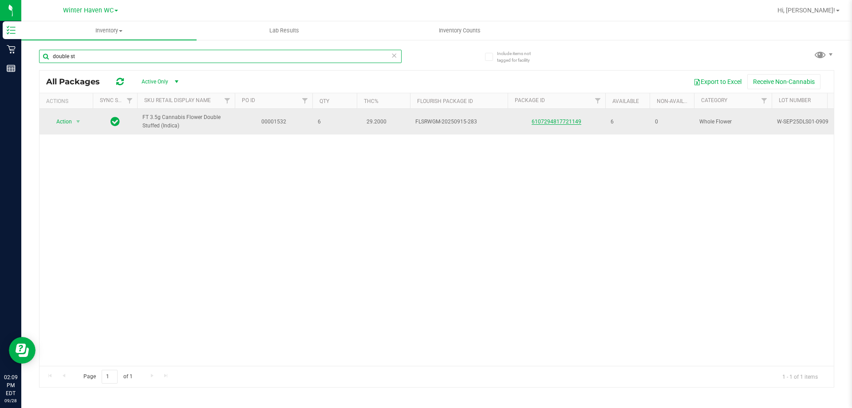
type input "double st"
click at [556, 123] on link "6107294817721149" at bounding box center [557, 122] width 50 height 6
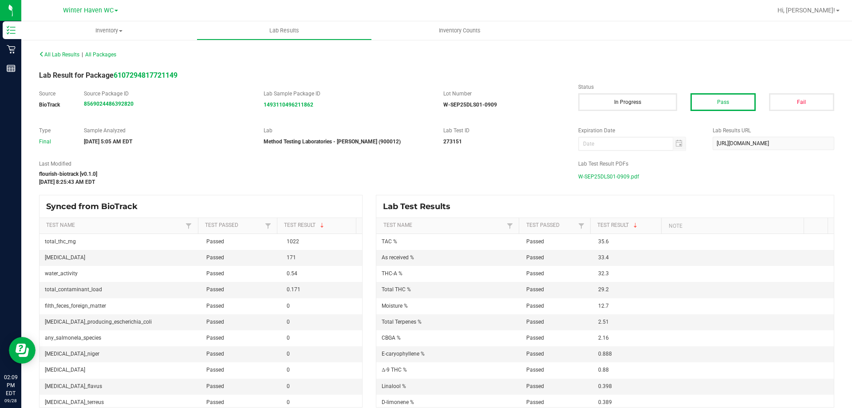
click at [629, 176] on span "W-SEP25DLS01-0909.pdf" at bounding box center [608, 176] width 61 height 13
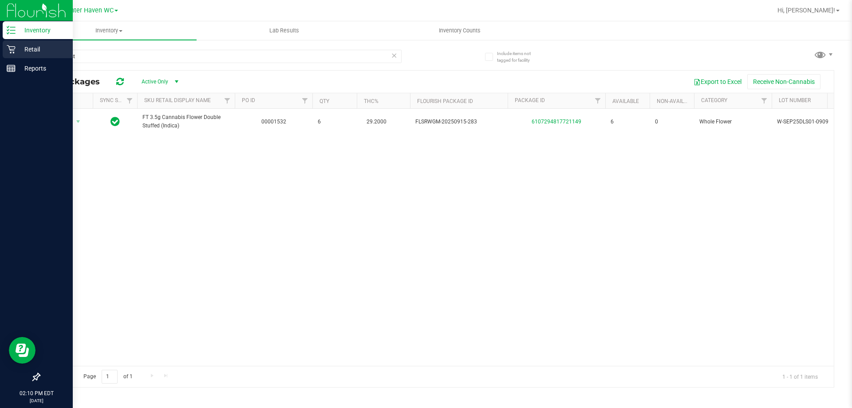
click at [33, 50] on p "Retail" at bounding box center [42, 49] width 53 height 11
